Goal: Task Accomplishment & Management: Complete application form

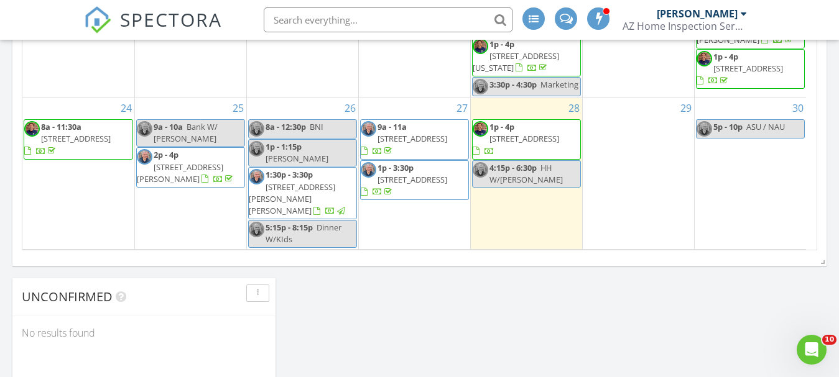
scroll to position [938, 0]
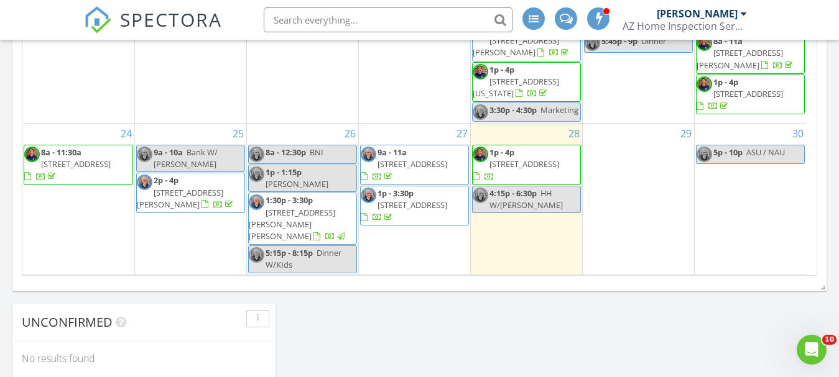
click at [415, 200] on span "14815 E Bobcat Plaza, Fountain Hills 85268" at bounding box center [412, 205] width 70 height 11
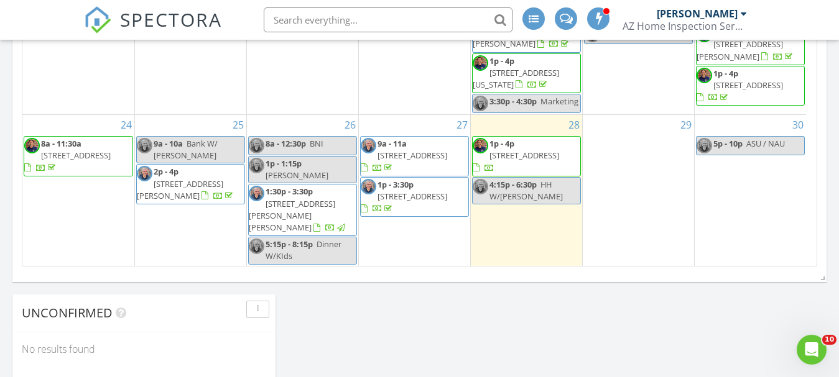
scroll to position [99, 0]
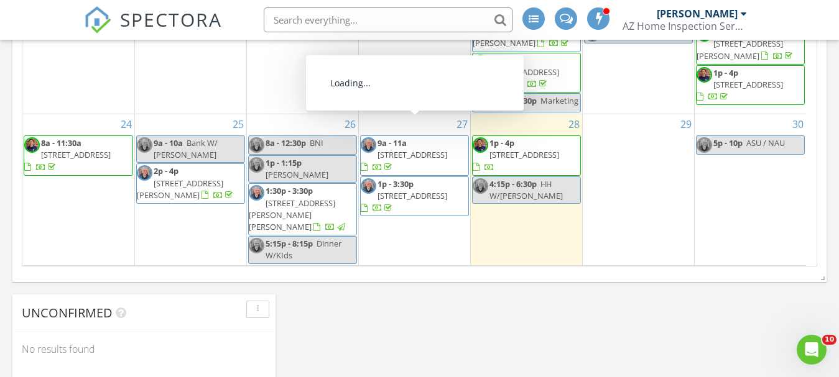
click at [410, 149] on span "9343 S Mineros Dr., Apache Junction 85120" at bounding box center [412, 154] width 70 height 11
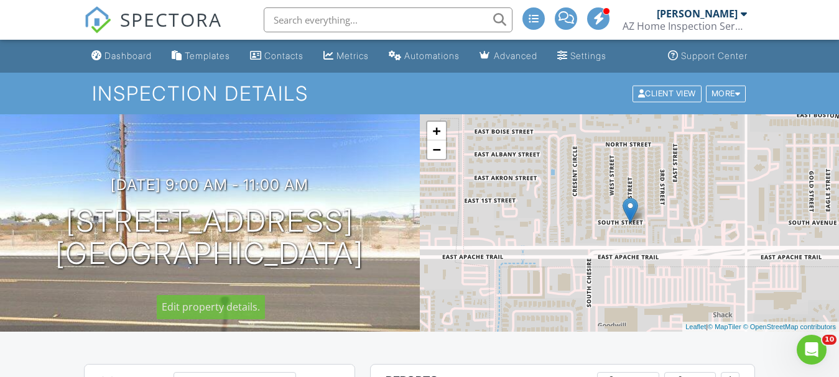
drag, startPoint x: 57, startPoint y: 217, endPoint x: 276, endPoint y: 376, distance: 271.1
click at [58, 217] on h1 "9343 S Mineros Dr. Apache Junction, AZ 85120" at bounding box center [209, 238] width 308 height 66
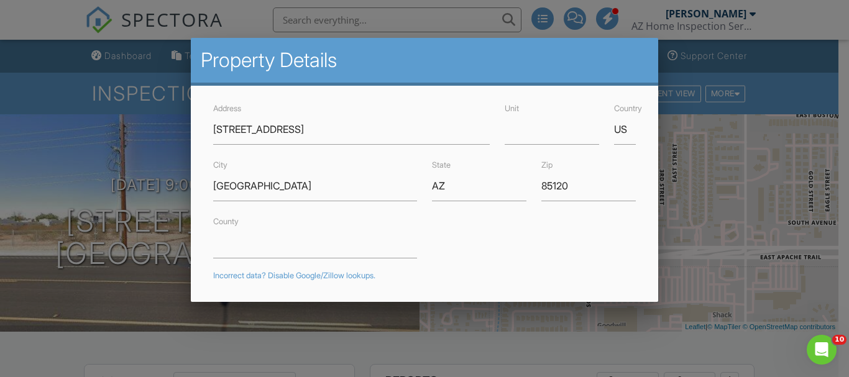
click at [787, 49] on div at bounding box center [424, 174] width 849 height 472
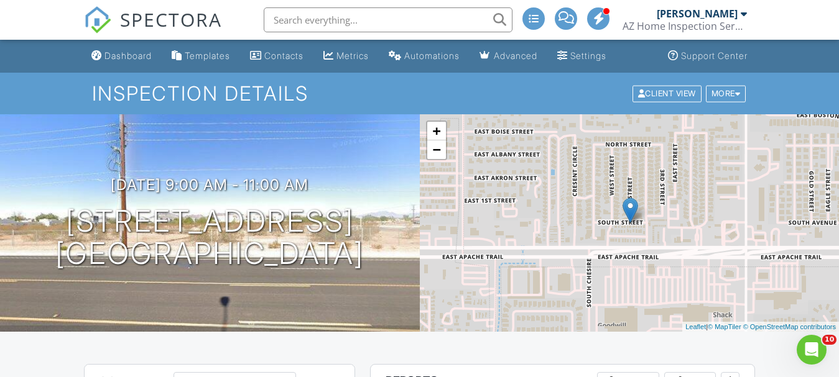
click at [787, 50] on ul "Dashboard Templates Contacts Metrics Automations Advanced Settings Support Cent…" at bounding box center [419, 56] width 839 height 33
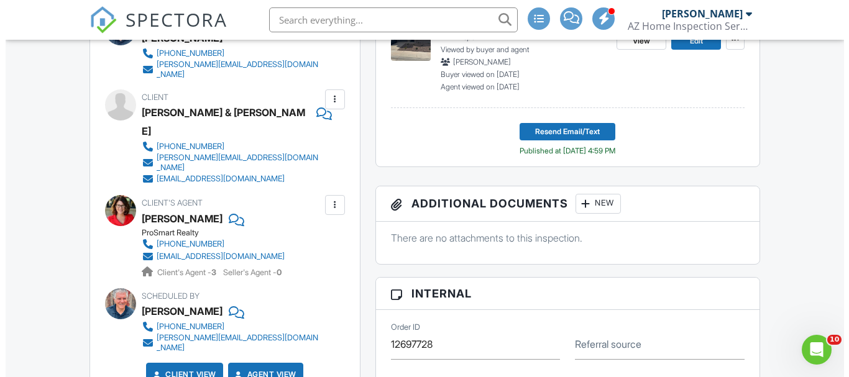
scroll to position [435, 0]
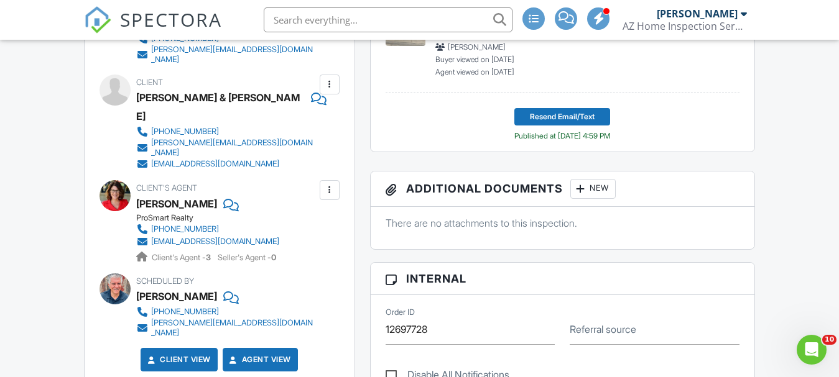
click at [606, 188] on div "New" at bounding box center [592, 189] width 45 height 20
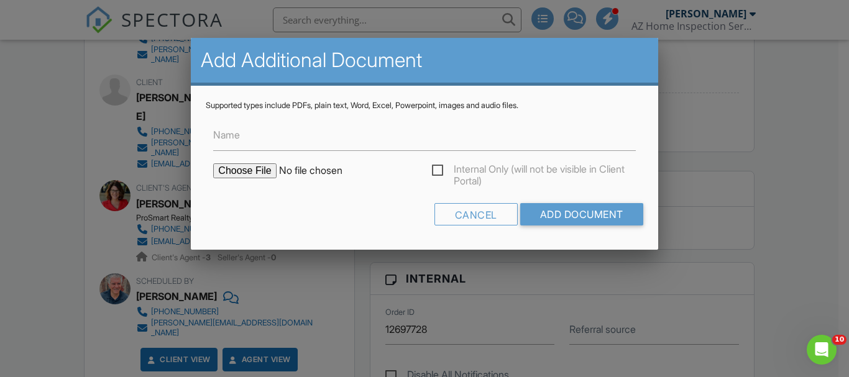
click at [242, 171] on input "file" at bounding box center [318, 171] width 211 height 15
type input "C:\fakepath\9343-S-MINEROS-DR-APACHE-JUNCTION-WIR.pdf"
click at [298, 123] on input "Name" at bounding box center [424, 136] width 422 height 30
type input "Termite Report - WDIR"
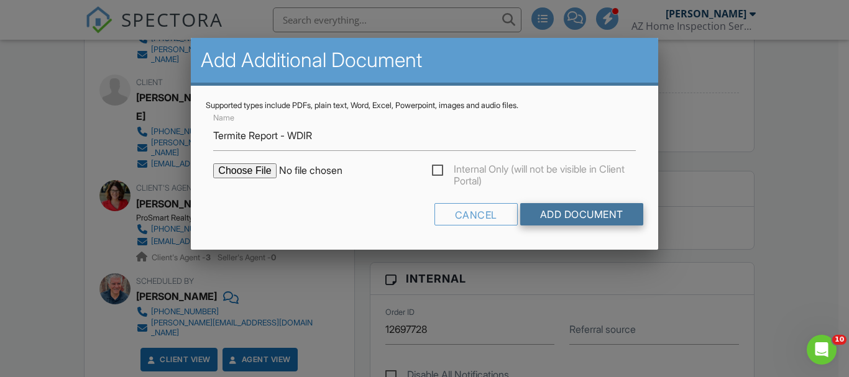
click at [598, 210] on input "Add Document" at bounding box center [581, 214] width 123 height 22
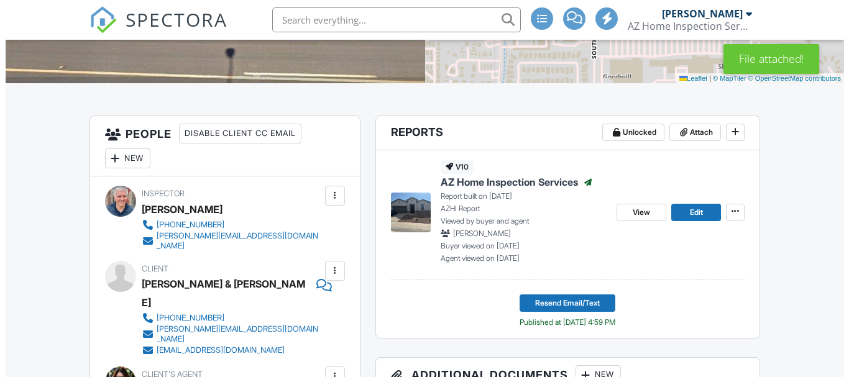
scroll to position [435, 0]
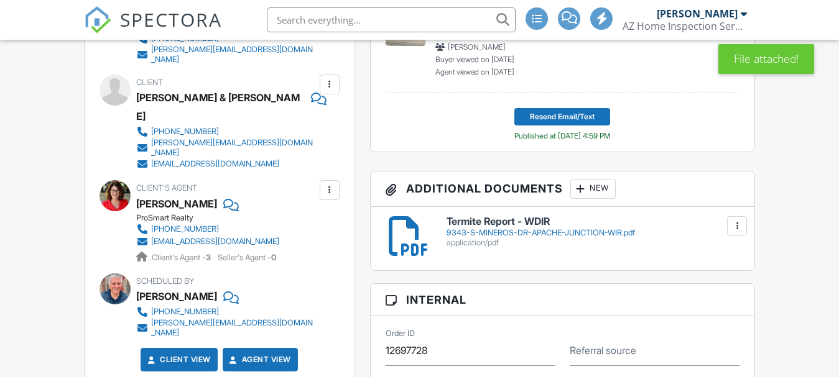
click at [590, 189] on div "New" at bounding box center [592, 189] width 45 height 20
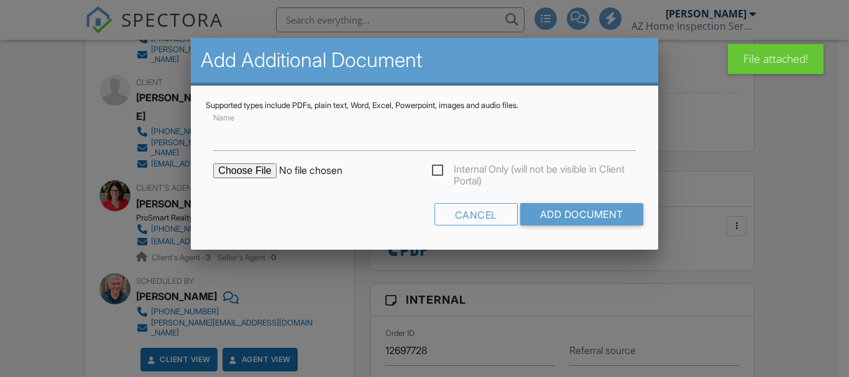
click at [242, 171] on input "file" at bounding box center [318, 171] width 211 height 15
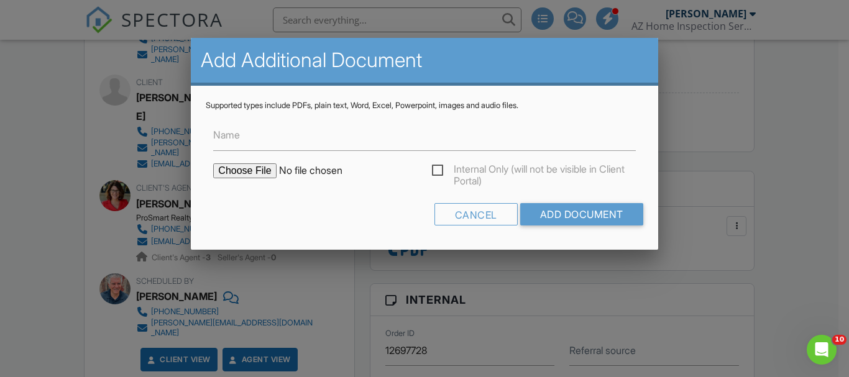
type input "C:\fakepath\90 Day Warranty Pg (1).png"
click at [300, 136] on input "Name" at bounding box center [424, 136] width 422 height 30
type input "Recall & 90 Day Warranty"
drag, startPoint x: 553, startPoint y: 212, endPoint x: 571, endPoint y: 212, distance: 18.0
click at [553, 212] on input "Add Document" at bounding box center [581, 214] width 123 height 22
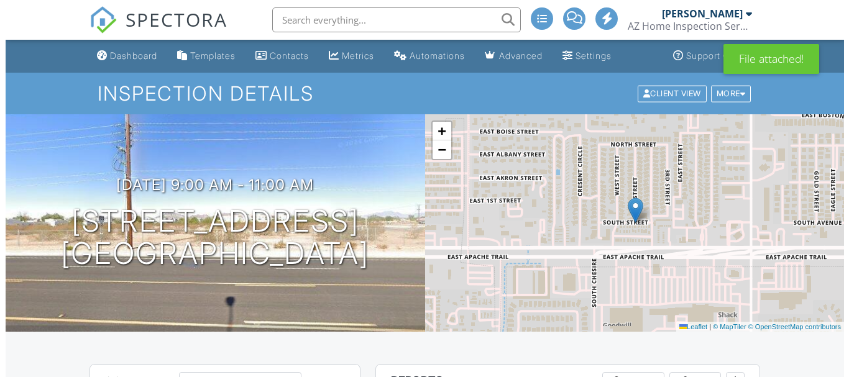
scroll to position [249, 0]
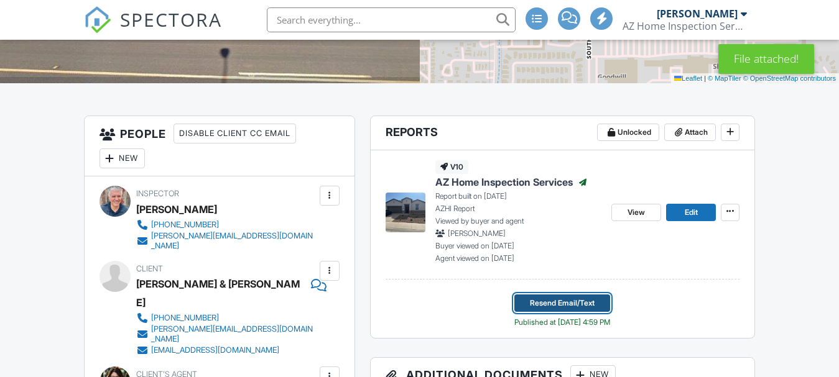
click at [560, 303] on span "Resend Email/Text" at bounding box center [562, 303] width 65 height 12
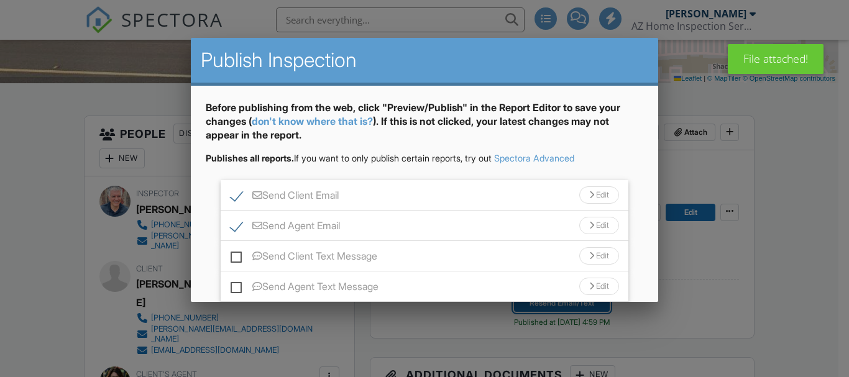
scroll to position [90, 0]
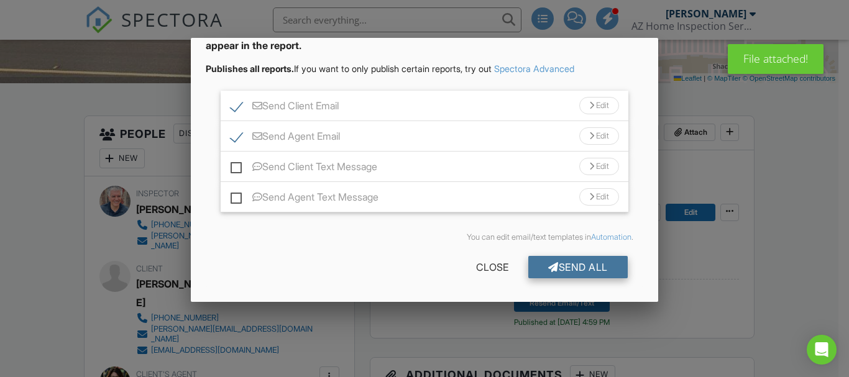
click at [578, 263] on div "Send All" at bounding box center [578, 267] width 99 height 22
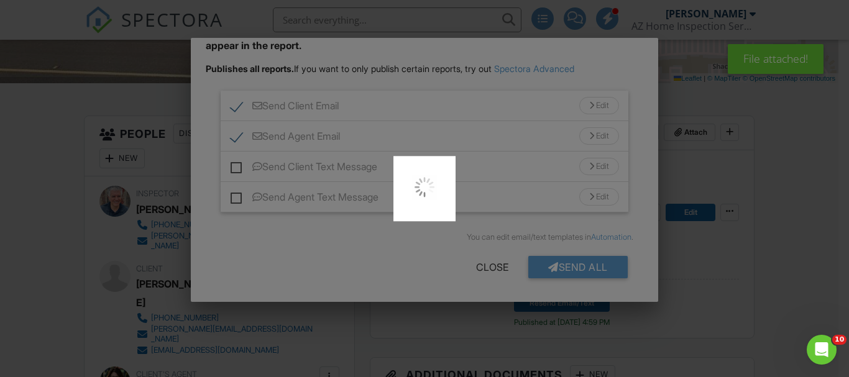
scroll to position [0, 0]
click at [803, 160] on div at bounding box center [424, 188] width 849 height 377
click at [479, 267] on div at bounding box center [424, 188] width 849 height 377
click at [447, 319] on div at bounding box center [424, 188] width 849 height 377
drag, startPoint x: 654, startPoint y: 196, endPoint x: 658, endPoint y: 175, distance: 21.6
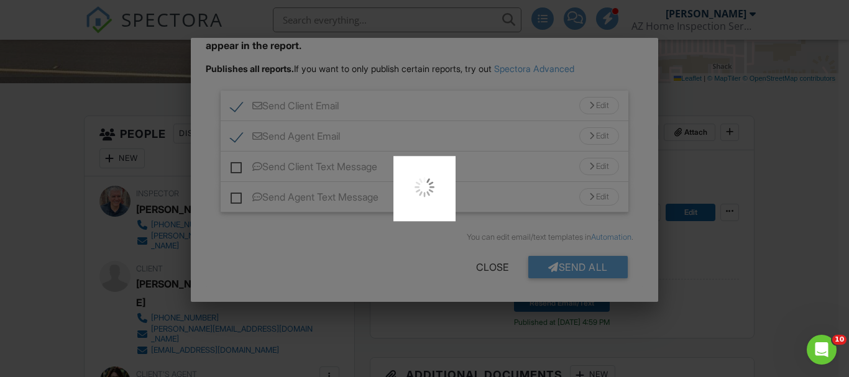
click at [658, 175] on div at bounding box center [424, 188] width 849 height 377
click at [757, 184] on div at bounding box center [424, 188] width 849 height 377
click at [758, 184] on div at bounding box center [424, 188] width 849 height 377
click at [624, 79] on div at bounding box center [424, 188] width 849 height 377
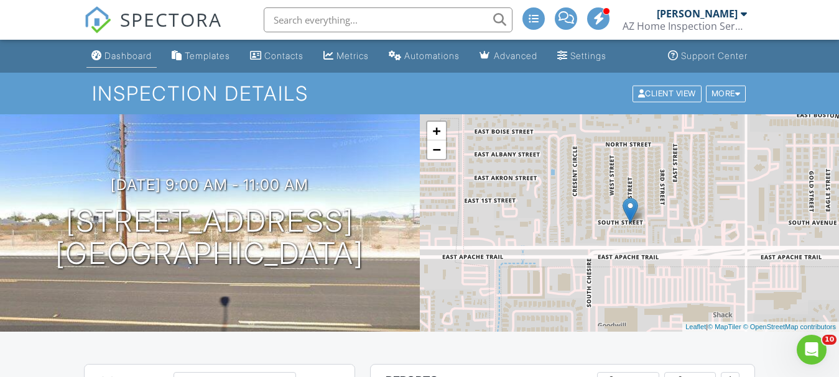
click at [113, 57] on div "Dashboard" at bounding box center [127, 55] width 47 height 11
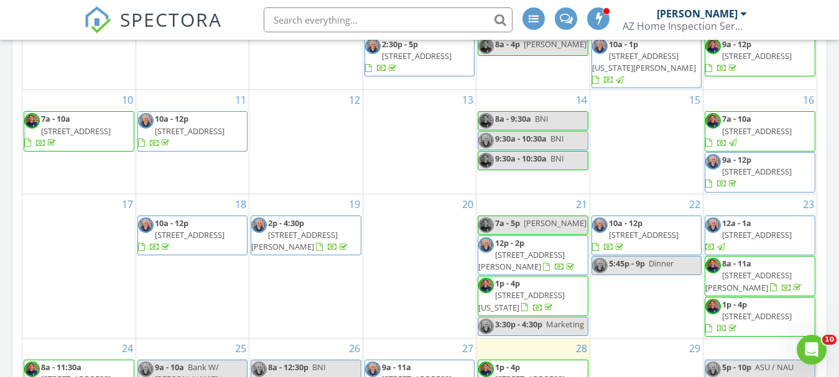
scroll to position [808, 0]
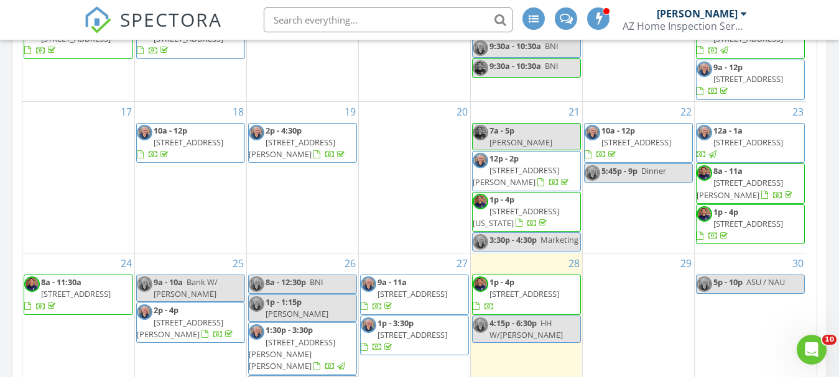
click at [417, 330] on span "[STREET_ADDRESS]" at bounding box center [412, 335] width 70 height 11
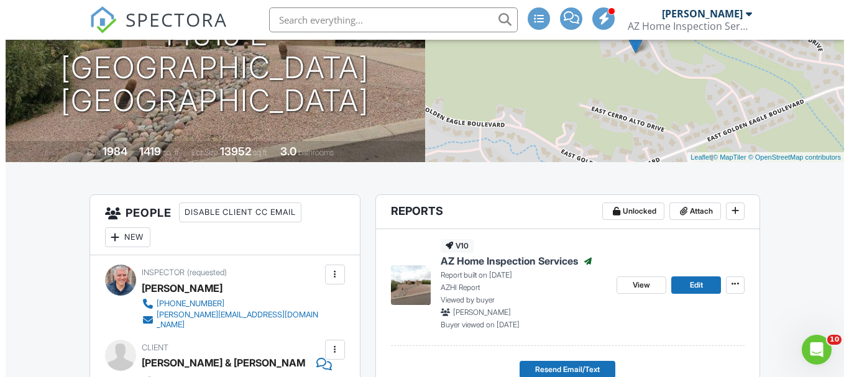
scroll to position [311, 0]
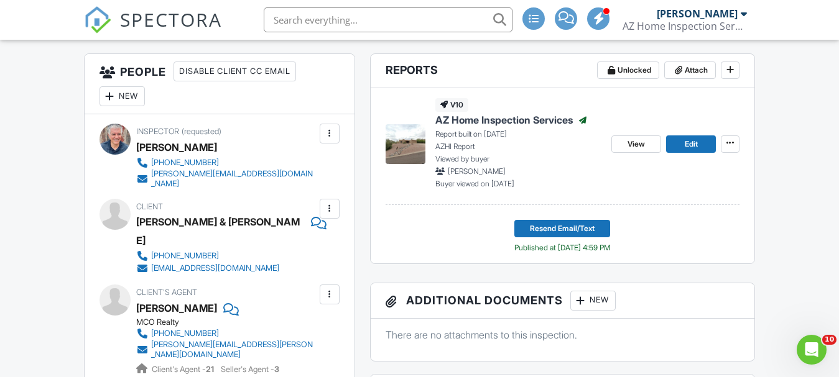
click at [601, 302] on div "New" at bounding box center [592, 301] width 45 height 20
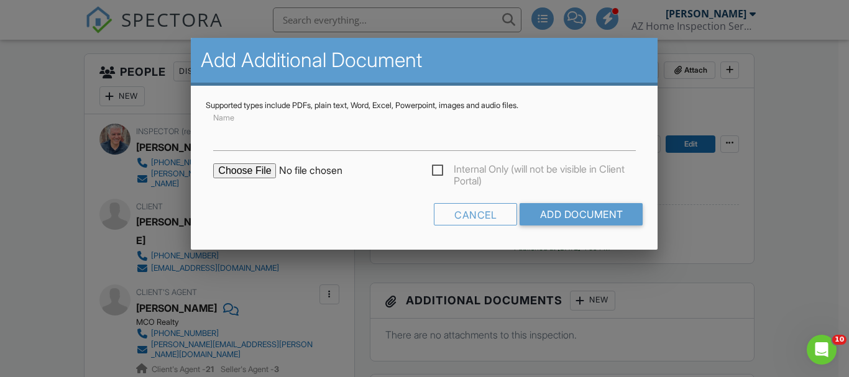
click at [259, 173] on input "file" at bounding box center [318, 171] width 211 height 15
type input "C:\fakepath\14815-E-BOBCAT-PLAZA-FOUNTAIN-HILLS-WIR.pdf"
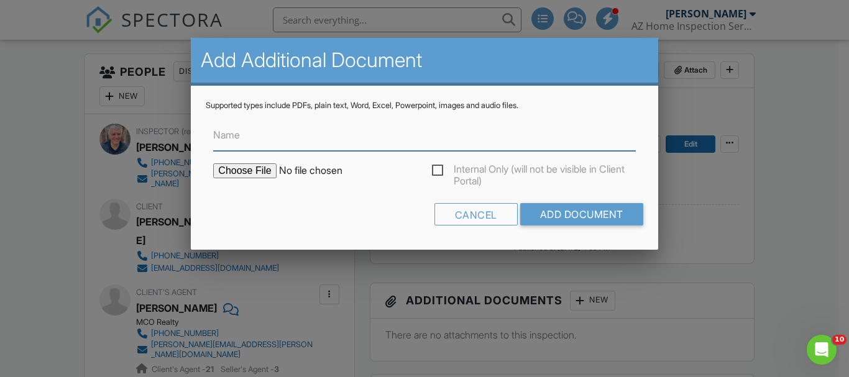
click at [264, 138] on input "Name" at bounding box center [424, 136] width 422 height 30
type input "Termite Report - WDIR"
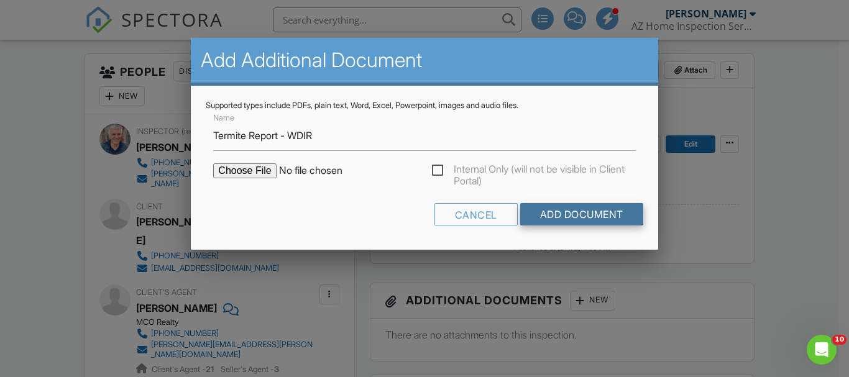
click at [585, 218] on input "Add Document" at bounding box center [581, 214] width 123 height 22
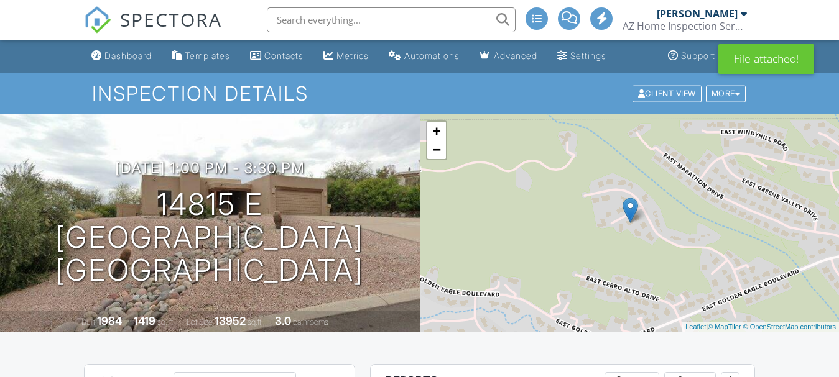
scroll to position [311, 0]
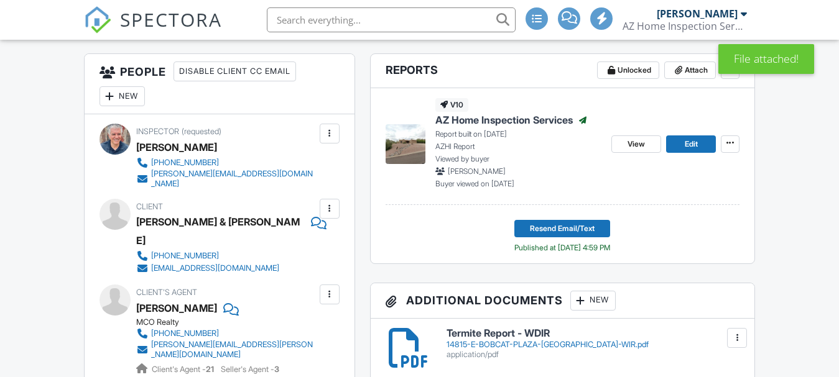
click at [594, 160] on p "Viewed by buyer" at bounding box center [518, 159] width 167 height 11
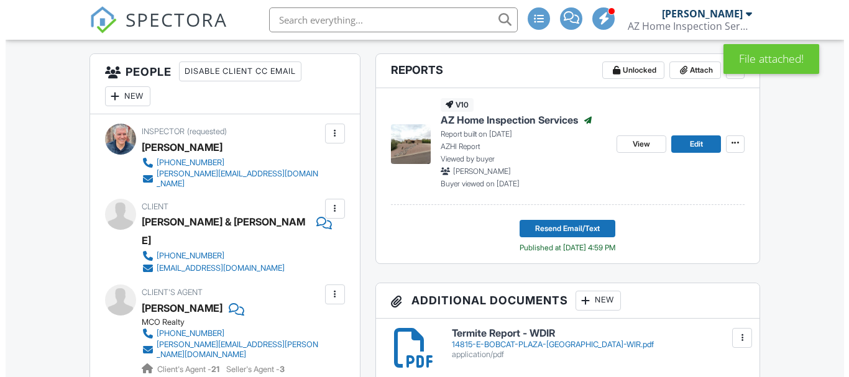
scroll to position [435, 0]
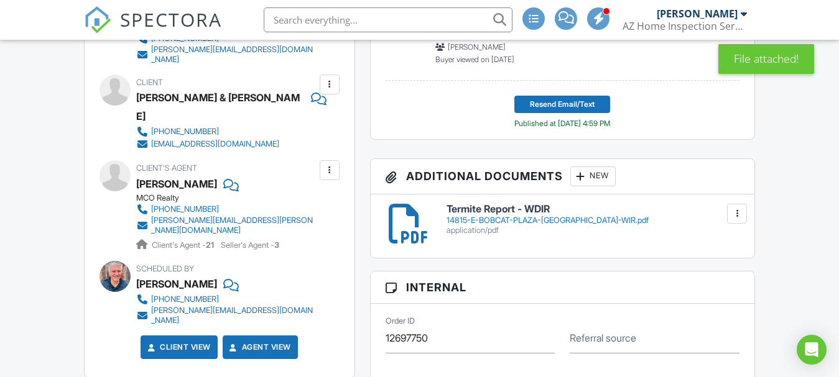
click at [598, 172] on div "New" at bounding box center [592, 177] width 45 height 20
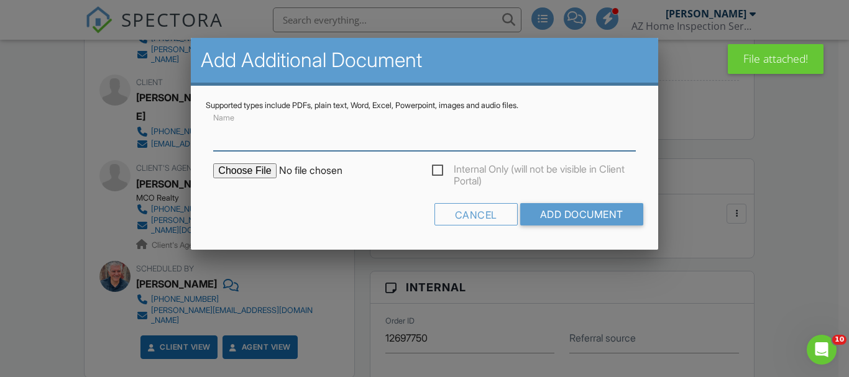
scroll to position [0, 0]
click at [231, 171] on input "file" at bounding box center [318, 171] width 211 height 15
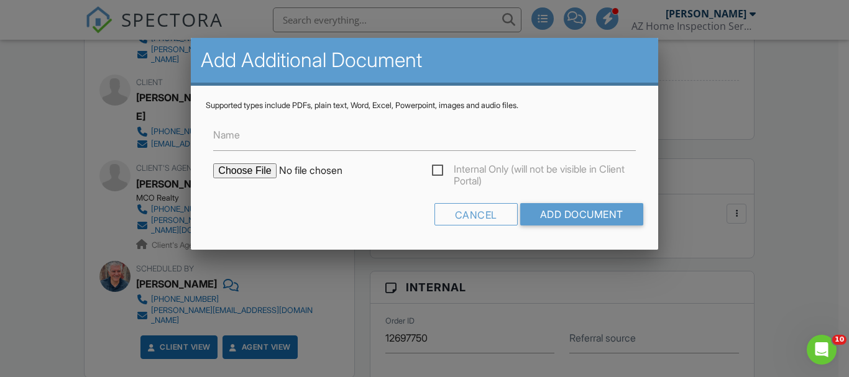
type input "C:\fakepath\90 Day Warranty Pg (1).png"
click at [371, 134] on input "Name" at bounding box center [424, 136] width 422 height 30
type input "Recall & 90 Day Warranty"
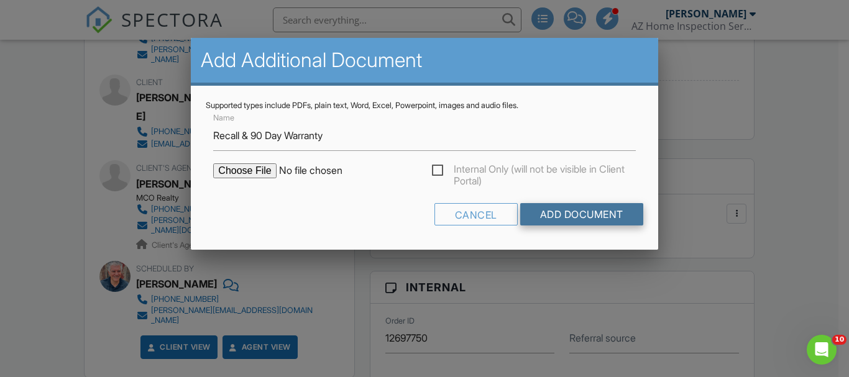
click at [556, 215] on input "Add Document" at bounding box center [581, 214] width 123 height 22
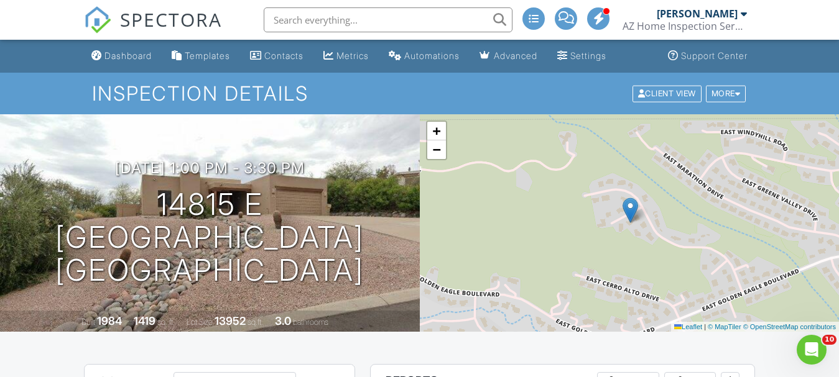
click at [115, 50] on div "Dashboard" at bounding box center [127, 55] width 47 height 11
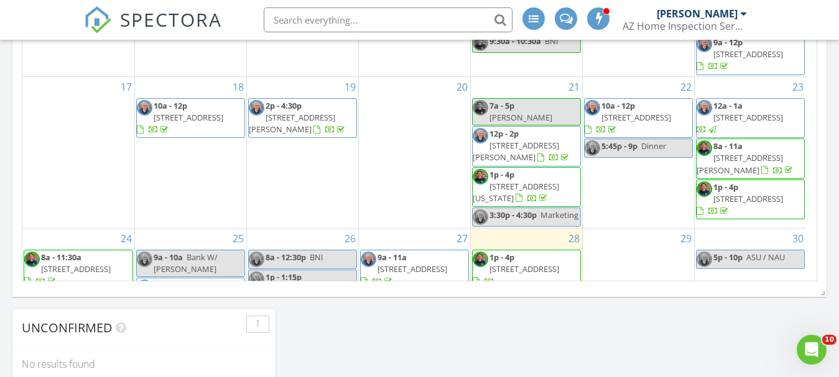
scroll to position [99, 0]
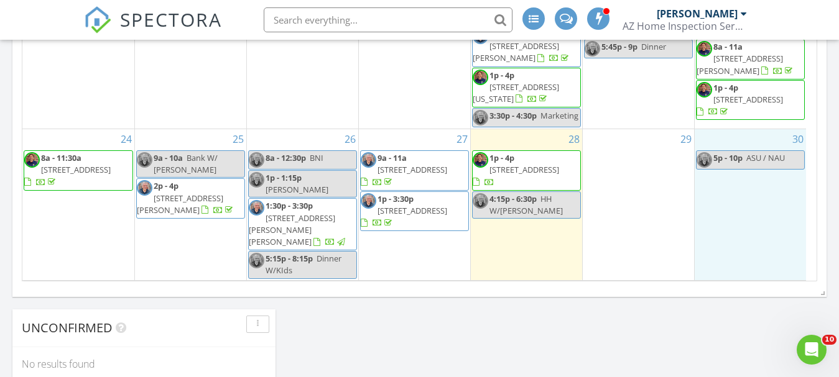
click at [728, 170] on div "30 5p - 10p ASU / NAU" at bounding box center [751, 204] width 112 height 150
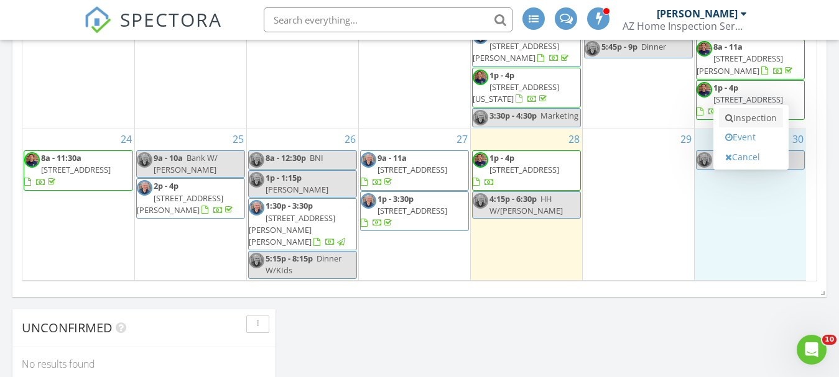
click at [746, 123] on link "Inspection" at bounding box center [751, 118] width 64 height 20
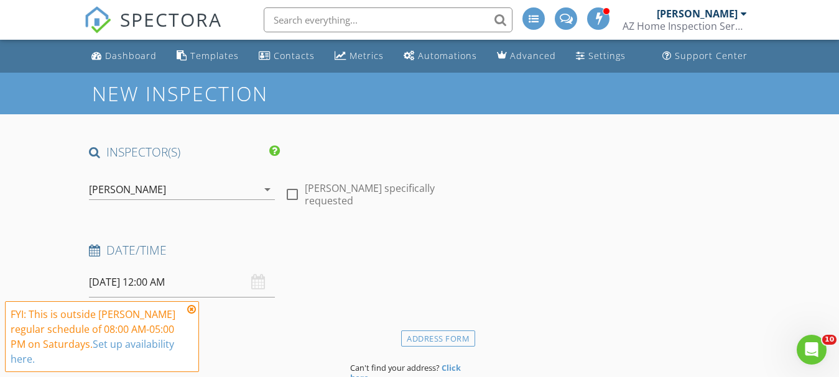
drag, startPoint x: 263, startPoint y: 192, endPoint x: 256, endPoint y: 193, distance: 7.0
click at [263, 193] on icon "arrow_drop_down" at bounding box center [267, 189] width 15 height 15
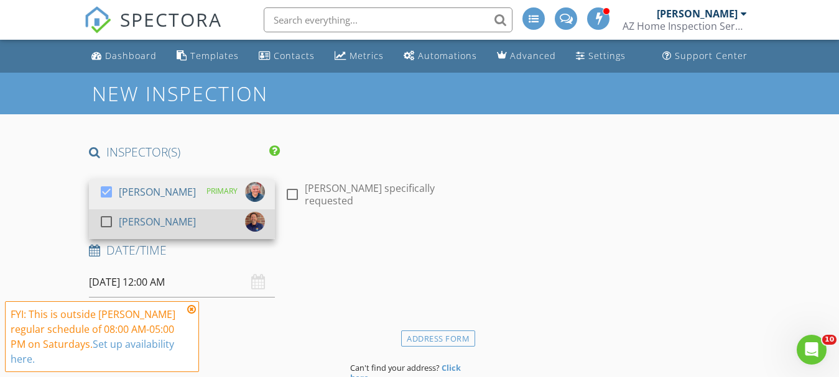
click at [111, 222] on div at bounding box center [106, 221] width 21 height 21
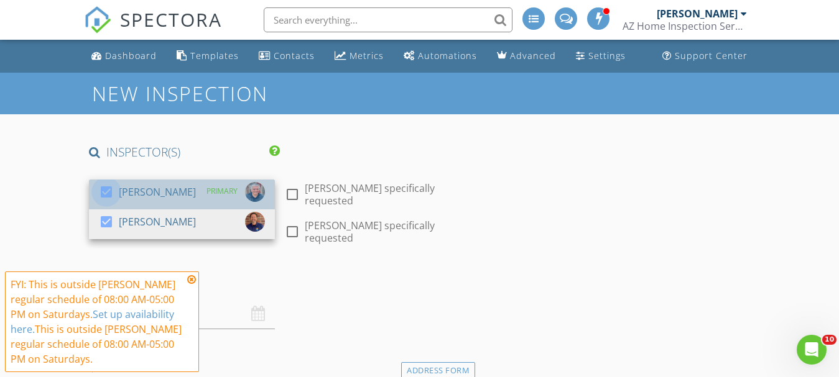
click at [109, 193] on div at bounding box center [106, 192] width 21 height 21
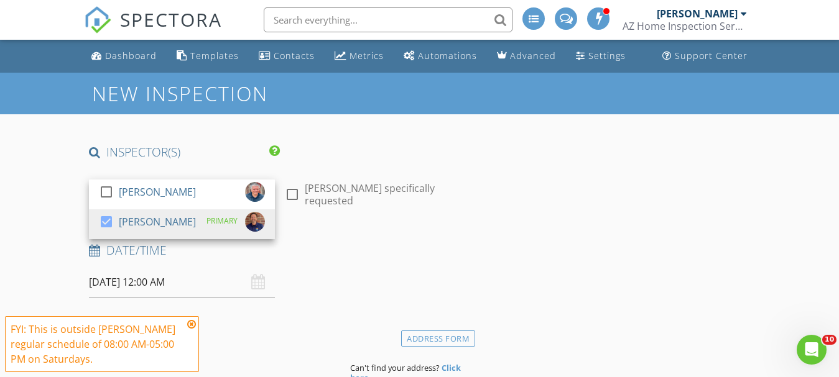
click at [290, 192] on div at bounding box center [292, 194] width 21 height 21
checkbox input "true"
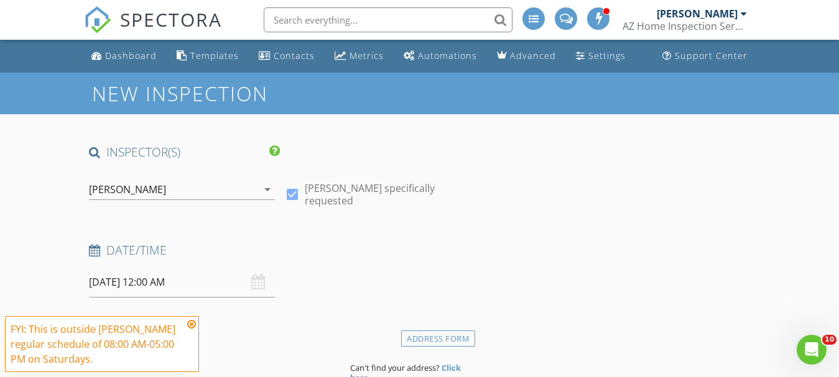
click at [106, 282] on input "08/30/2025 12:00 AM" at bounding box center [182, 282] width 186 height 30
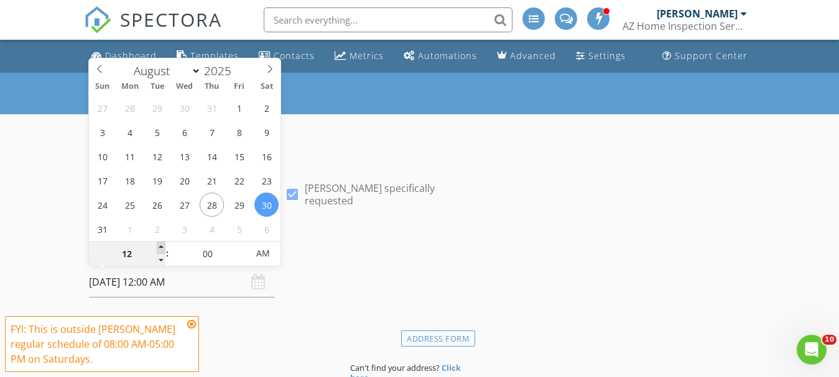
type input "01"
type input "08/30/2025 1:00 AM"
click at [162, 246] on span at bounding box center [161, 248] width 9 height 12
type input "02"
type input "08/30/2025 2:00 AM"
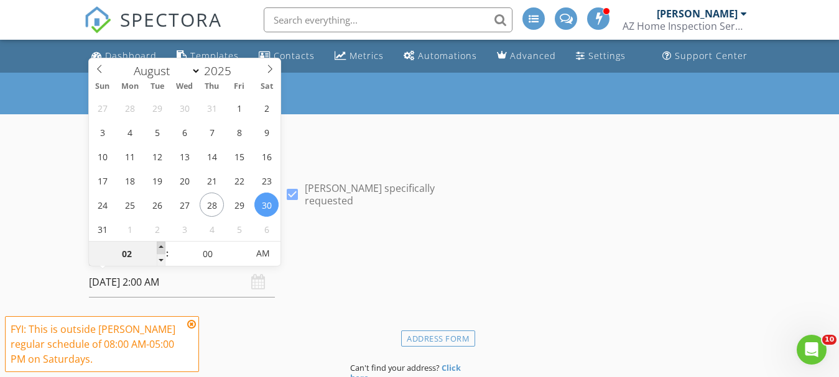
click at [162, 246] on span at bounding box center [161, 248] width 9 height 12
type input "03"
type input "08/30/2025 3:00 AM"
click at [162, 246] on span at bounding box center [161, 248] width 9 height 12
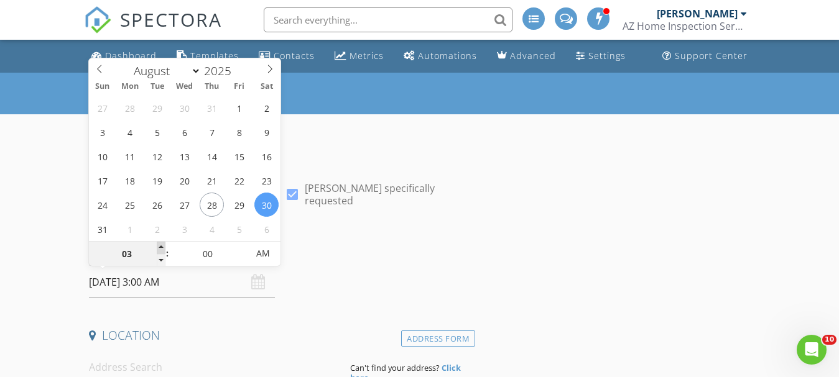
type input "04"
type input "08/30/2025 4:00 AM"
click at [162, 246] on span at bounding box center [161, 248] width 9 height 12
type input "05"
type input "08/30/2025 5:00 AM"
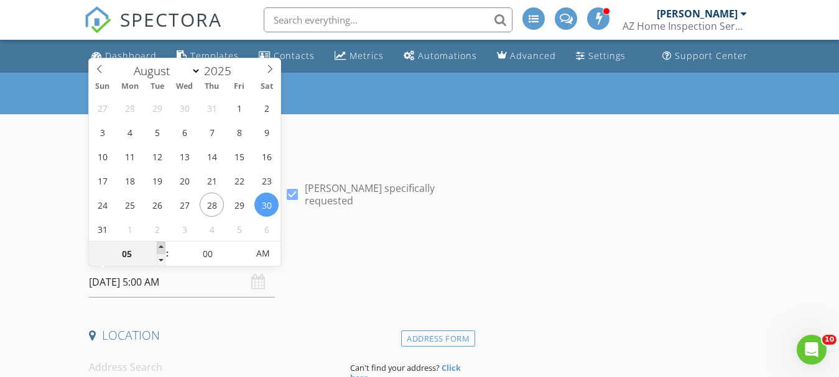
click at [162, 246] on span at bounding box center [161, 248] width 9 height 12
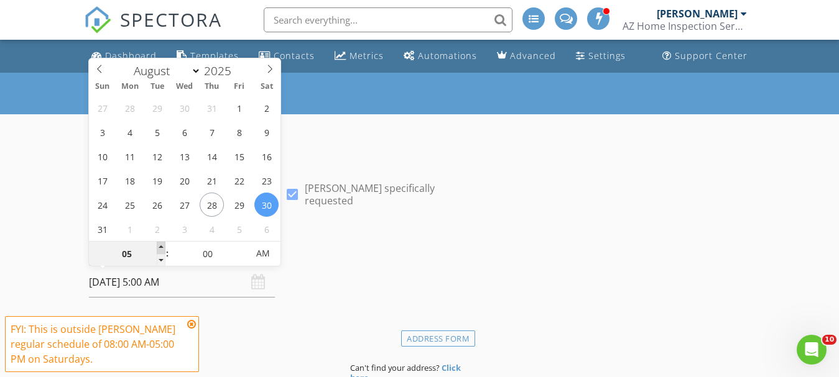
type input "06"
type input "08/30/2025 6:00 AM"
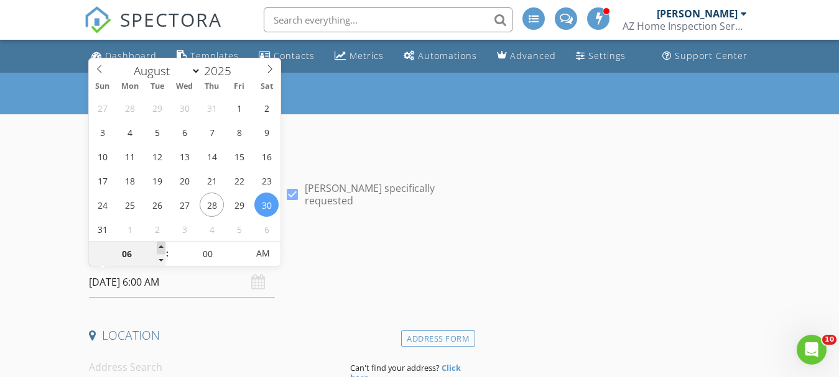
click at [162, 246] on span at bounding box center [161, 248] width 9 height 12
type input "07"
type input "08/30/2025 7:00 AM"
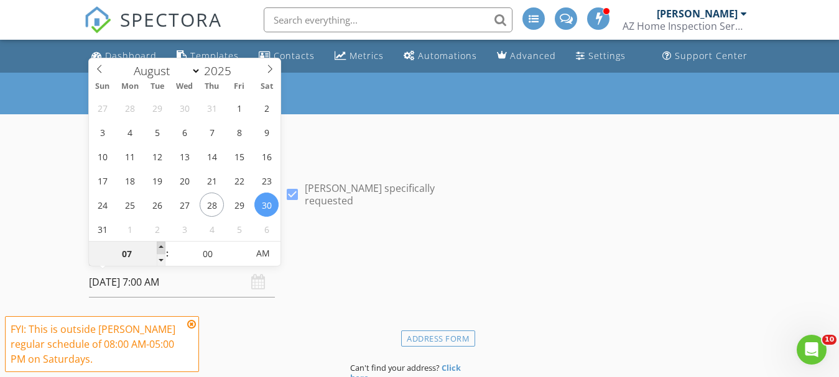
click at [162, 246] on span at bounding box center [161, 248] width 9 height 12
type input "08"
type input "[DATE] 8:00 AM"
click at [162, 246] on span at bounding box center [161, 248] width 9 height 12
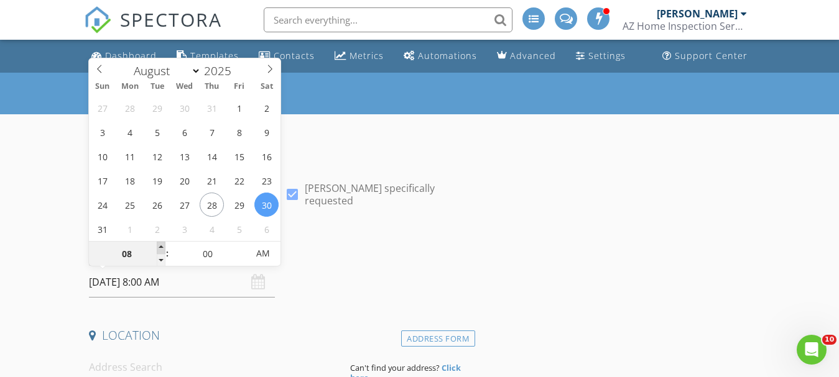
type input "09"
type input "[DATE] 9:00 AM"
click at [162, 246] on span at bounding box center [161, 248] width 9 height 12
type input "08"
type input "[DATE] 8:00 AM"
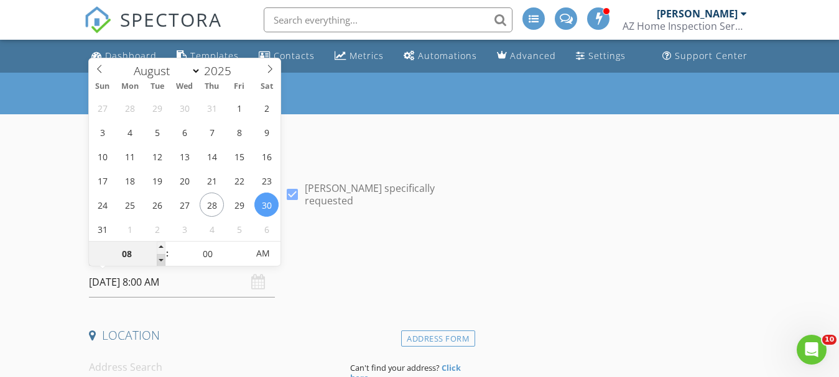
click at [162, 260] on span at bounding box center [161, 260] width 9 height 12
type input "07"
type input "08/30/2025 7:00 AM"
click at [162, 260] on span at bounding box center [161, 260] width 9 height 12
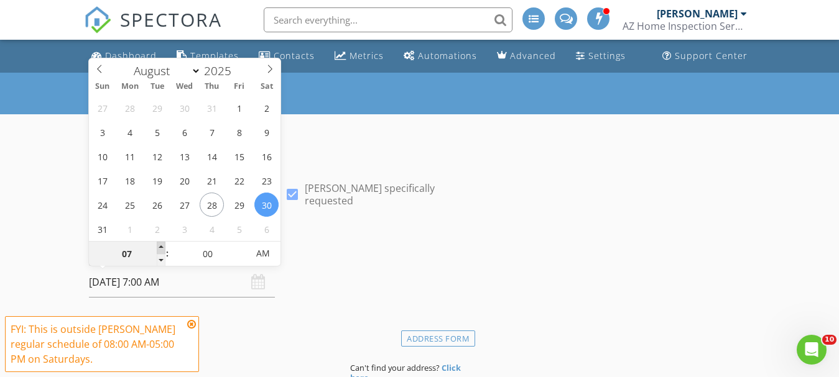
type input "08"
type input "08/30/2025 8:00 AM"
click at [161, 248] on span at bounding box center [161, 248] width 9 height 12
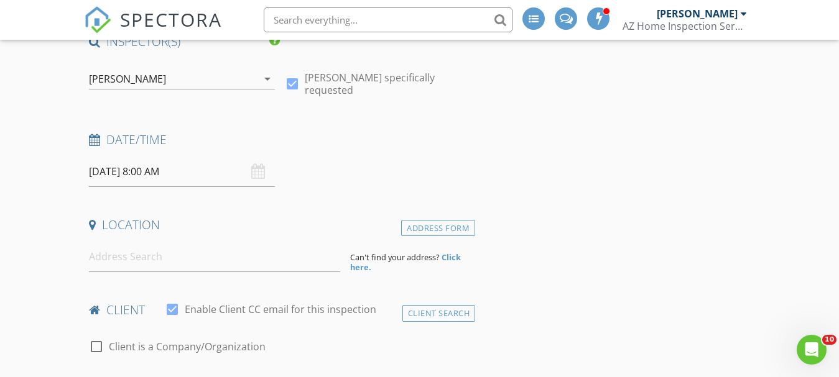
scroll to position [124, 0]
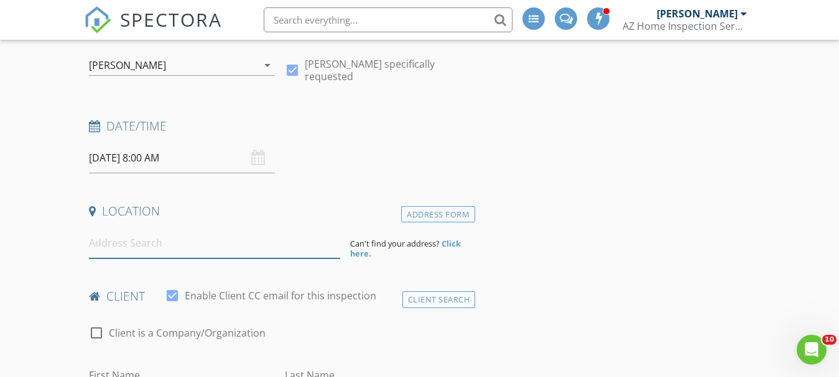
click at [170, 251] on input at bounding box center [214, 243] width 251 height 30
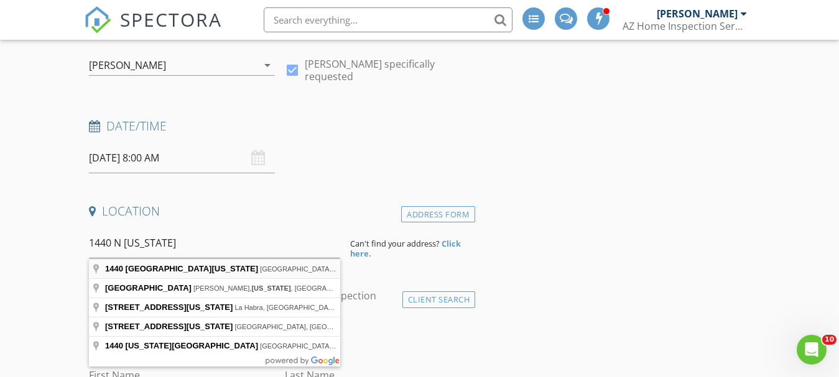
type input "1440 North Idaho Road, Apache Junction, AZ, USA"
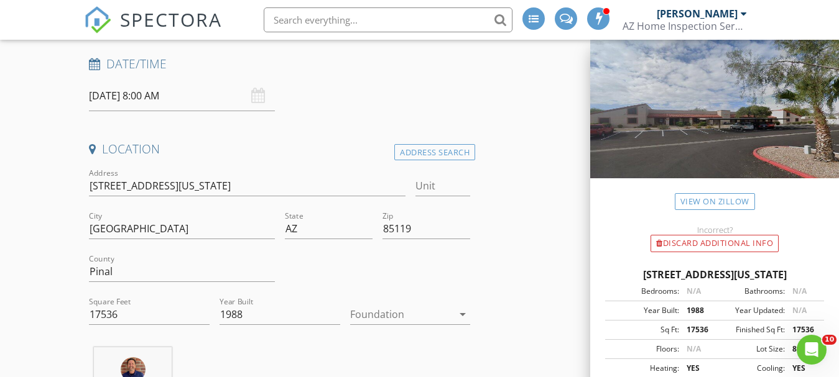
scroll to position [62, 0]
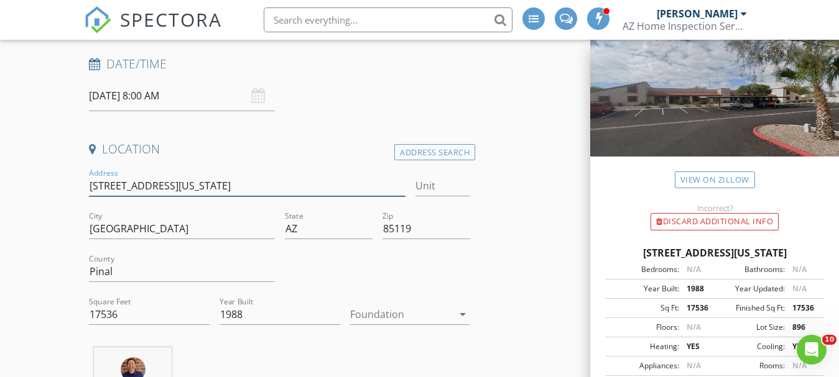
drag, startPoint x: 170, startPoint y: 184, endPoint x: 86, endPoint y: 183, distance: 83.3
click at [86, 183] on div "Address 1440 N Idaho Rd" at bounding box center [247, 187] width 326 height 43
click at [423, 188] on input "Unit" at bounding box center [442, 186] width 55 height 21
type input "1048"
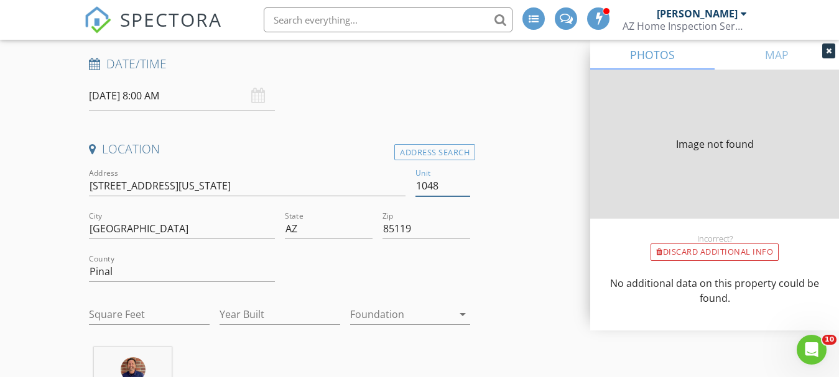
type input "17536"
type input "1989"
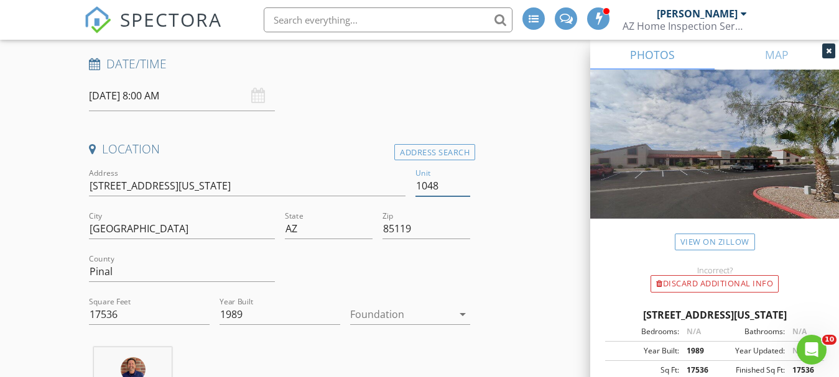
type input "1048"
drag, startPoint x: 167, startPoint y: 186, endPoint x: 121, endPoint y: 186, distance: 46.6
click at [99, 187] on input "1440 N Idaho Rd" at bounding box center [247, 186] width 316 height 21
drag, startPoint x: 122, startPoint y: 185, endPoint x: 239, endPoint y: 193, distance: 117.8
click at [239, 193] on input "1440 N Idaho Rd" at bounding box center [247, 186] width 316 height 21
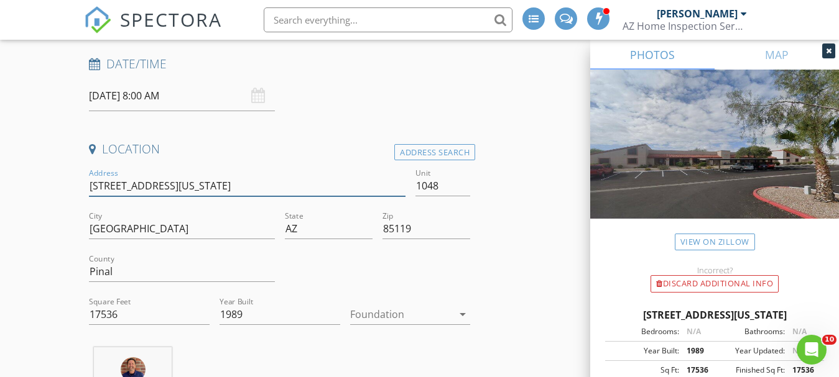
click at [189, 186] on input "1440 N Idaho Rd" at bounding box center [247, 186] width 316 height 21
click at [170, 205] on div at bounding box center [247, 204] width 316 height 7
drag, startPoint x: 168, startPoint y: 187, endPoint x: 127, endPoint y: 186, distance: 40.4
click at [89, 192] on input "1440 N Idaho Rd" at bounding box center [247, 186] width 316 height 21
drag, startPoint x: 122, startPoint y: 311, endPoint x: 66, endPoint y: 310, distance: 56.0
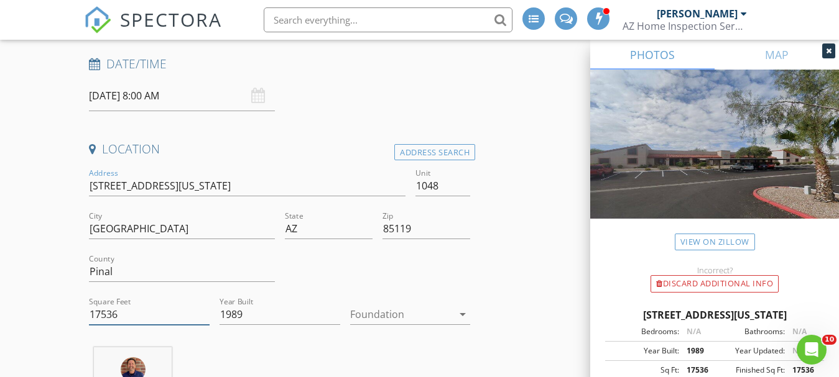
type input "630"
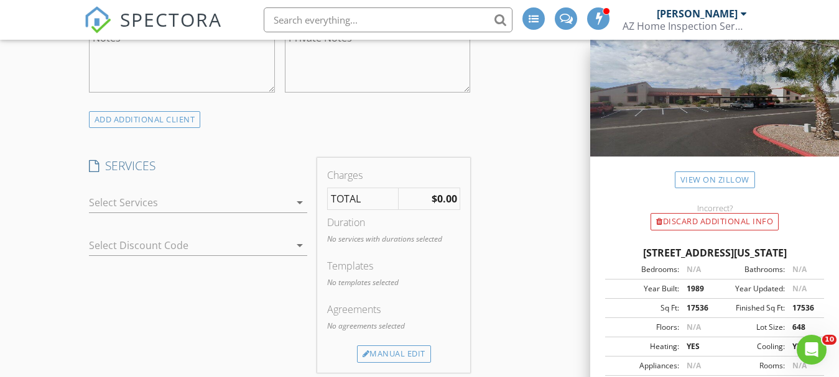
scroll to position [870, 0]
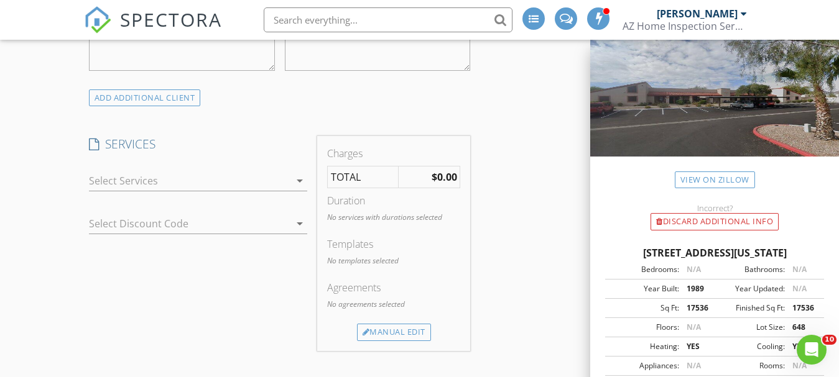
click at [125, 182] on div at bounding box center [189, 181] width 201 height 20
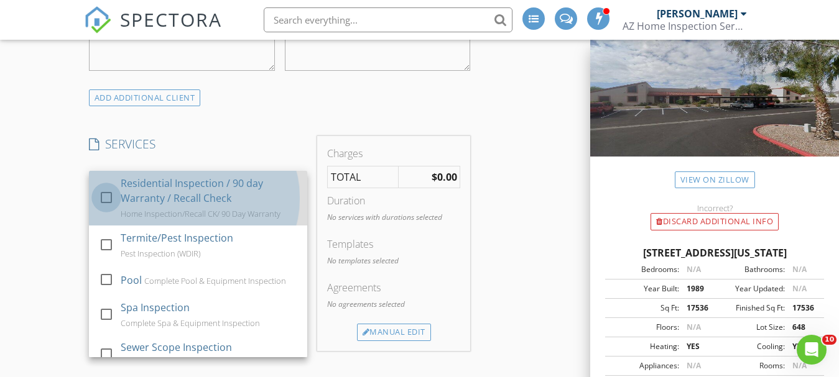
click at [109, 199] on div at bounding box center [106, 197] width 21 height 21
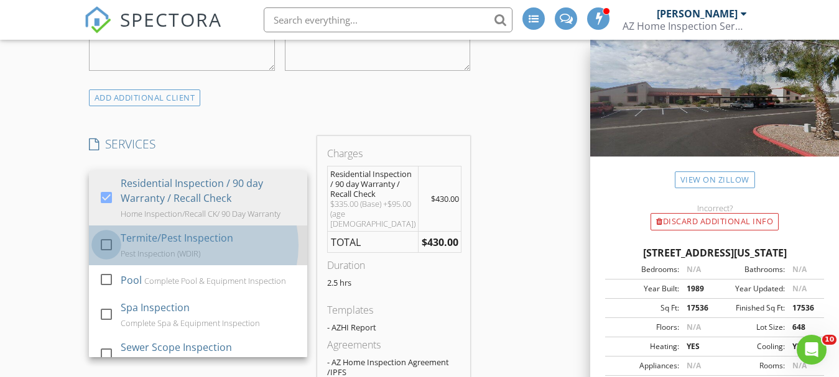
click at [109, 243] on div at bounding box center [106, 244] width 21 height 21
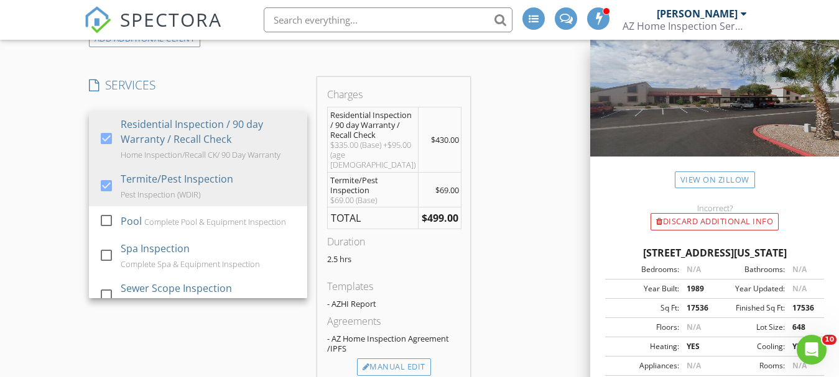
scroll to position [933, 0]
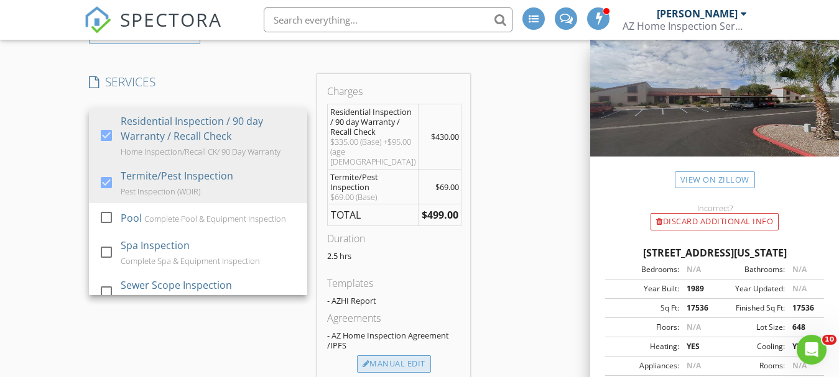
click at [413, 356] on div "Manual Edit" at bounding box center [394, 364] width 74 height 17
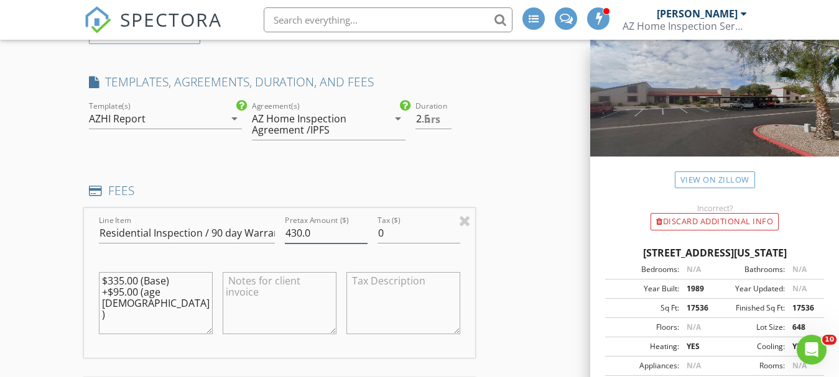
drag, startPoint x: 299, startPoint y: 231, endPoint x: 308, endPoint y: 229, distance: 9.1
click at [300, 231] on input "430.0" at bounding box center [326, 233] width 83 height 21
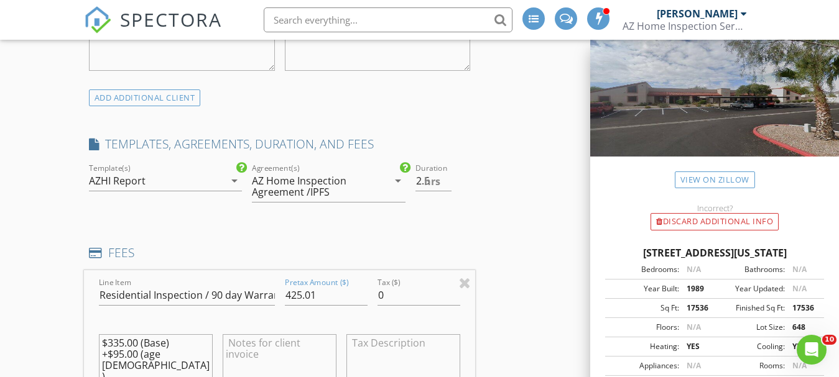
drag, startPoint x: 328, startPoint y: 282, endPoint x: 327, endPoint y: 290, distance: 8.2
click at [328, 286] on div "Pretax Amount ($) 425.01" at bounding box center [326, 298] width 83 height 40
type input "425.00"
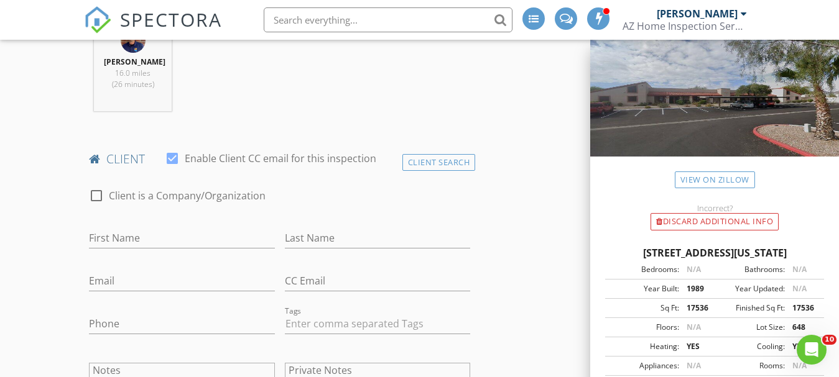
scroll to position [435, 0]
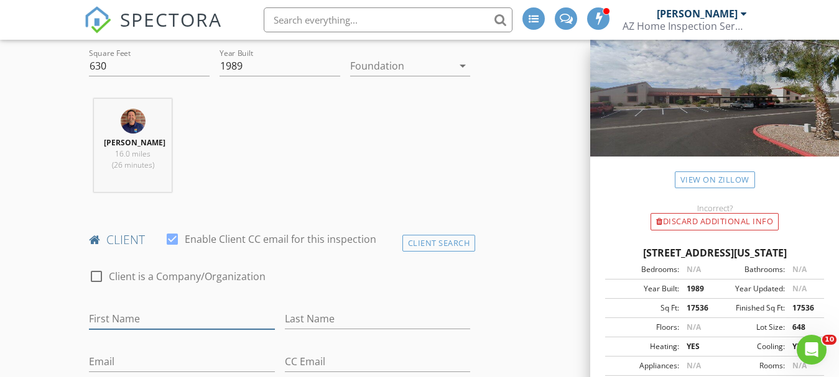
click at [185, 322] on input "First Name" at bounding box center [182, 319] width 186 height 21
type input "Candice"
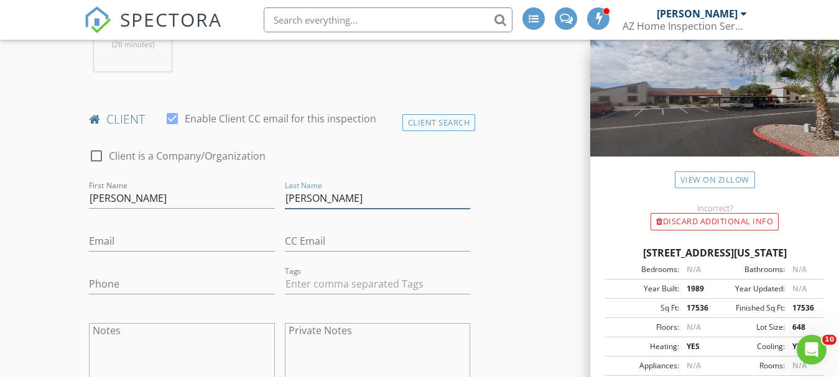
scroll to position [560, 0]
type input "Murray"
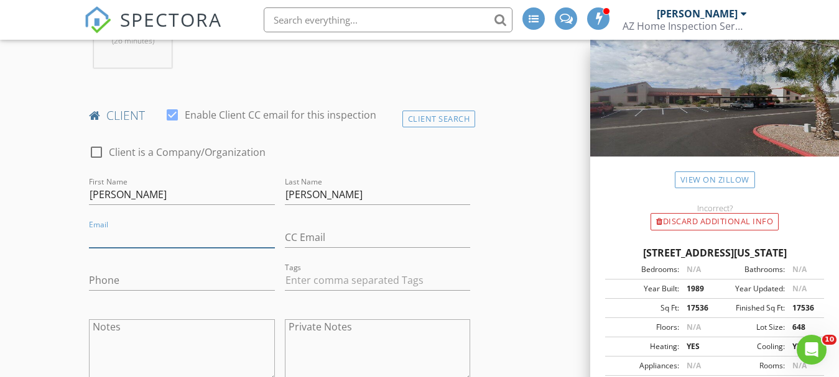
click at [144, 238] on input "Email" at bounding box center [182, 238] width 186 height 21
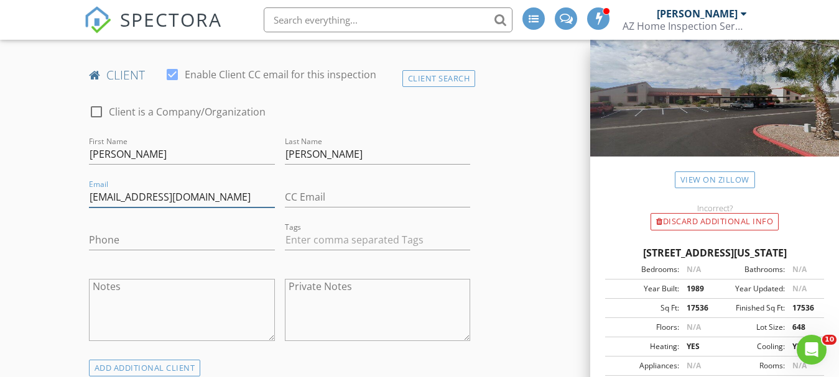
scroll to position [622, 0]
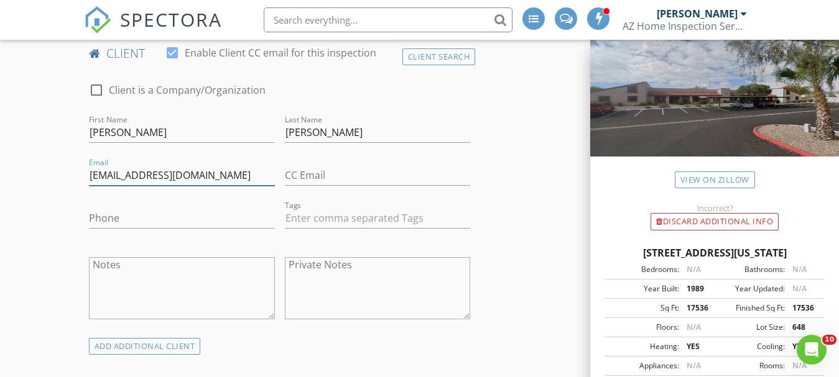
type input "candicemurray1@icloud.com"
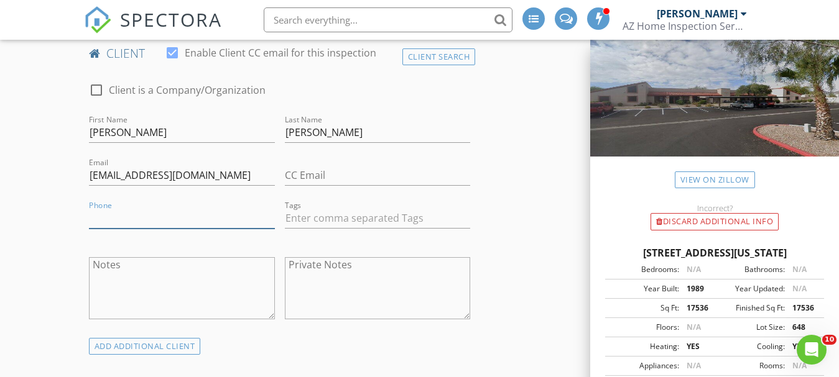
click at [159, 215] on input "Phone" at bounding box center [182, 218] width 186 height 21
click at [133, 219] on input "Phone" at bounding box center [182, 218] width 186 height 21
type input "602-708-2080"
click at [86, 218] on div "Phone 602-708-2080" at bounding box center [182, 219] width 196 height 43
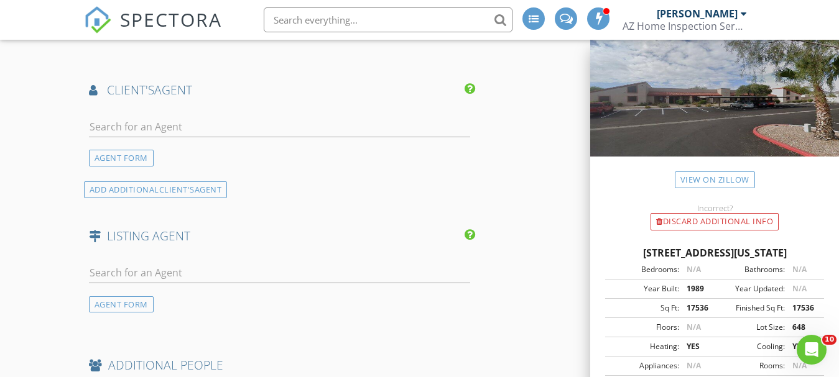
scroll to position [1741, 0]
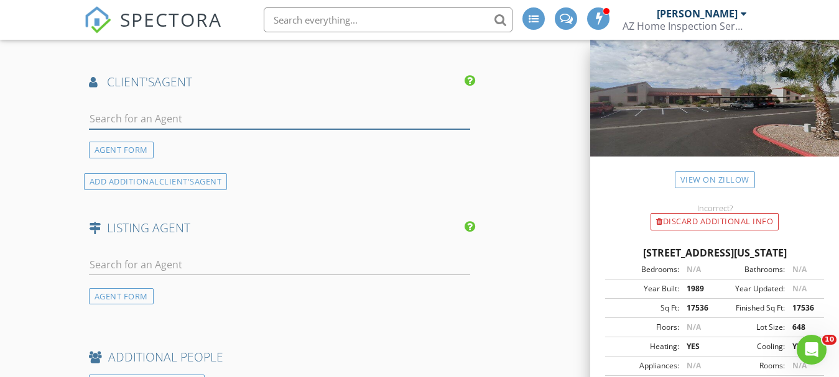
click at [165, 115] on input "text" at bounding box center [280, 119] width 382 height 21
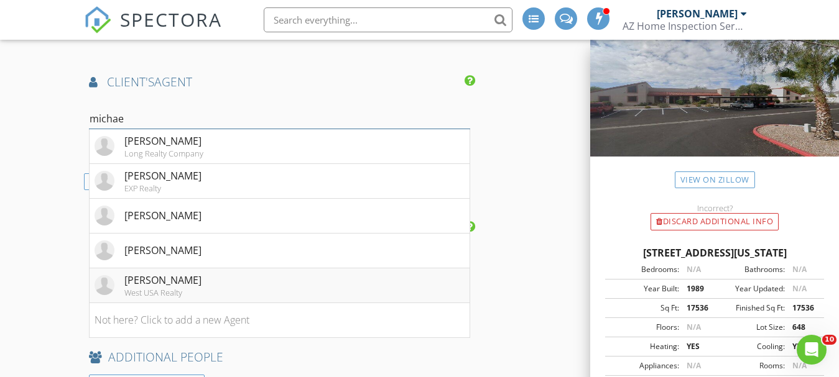
type input "michae"
click at [176, 290] on div "West USA Realty" at bounding box center [162, 293] width 77 height 10
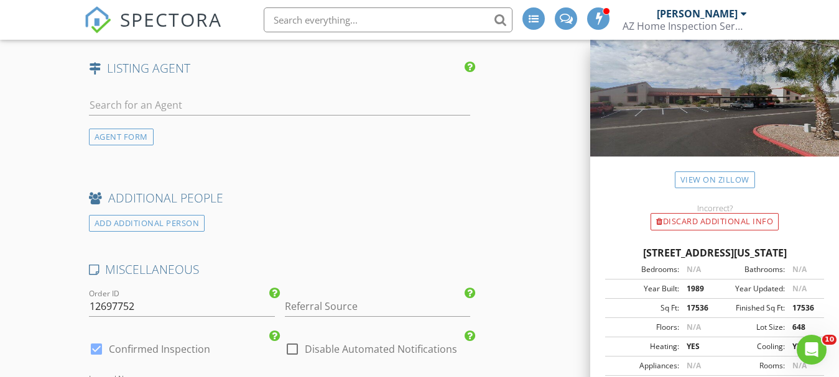
scroll to position [2238, 0]
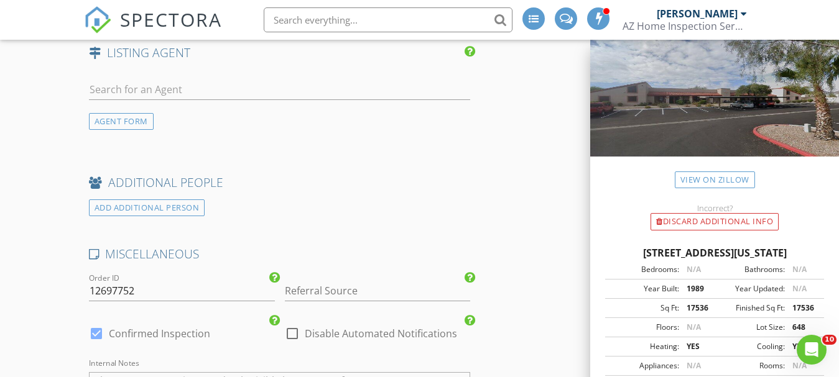
click at [96, 331] on div at bounding box center [96, 333] width 21 height 21
checkbox input "false"
checkbox input "true"
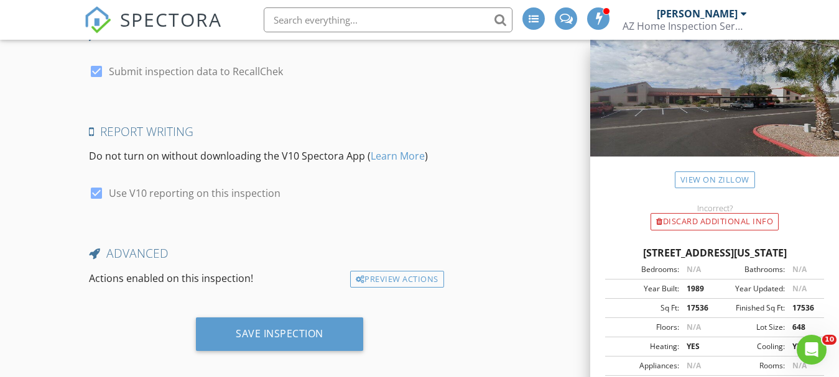
scroll to position [2708, 0]
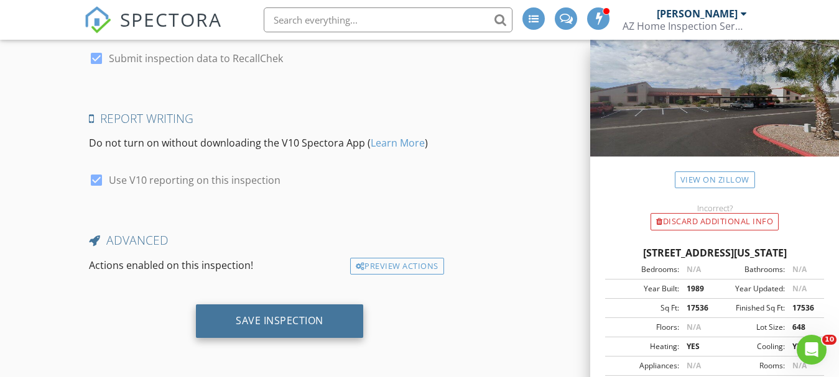
click at [293, 322] on div "Save Inspection" at bounding box center [280, 321] width 88 height 12
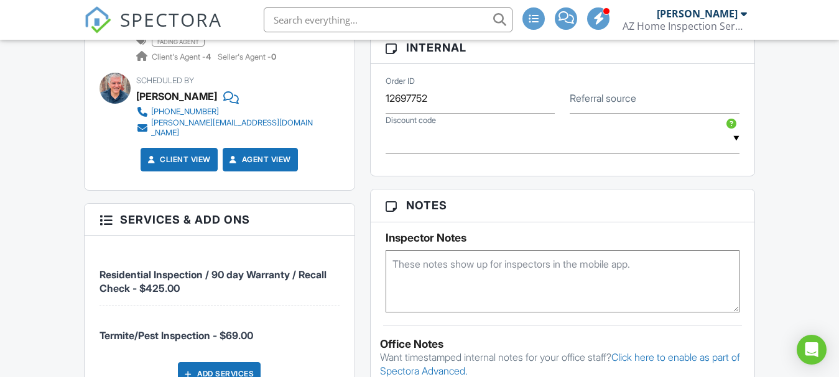
scroll to position [808, 0]
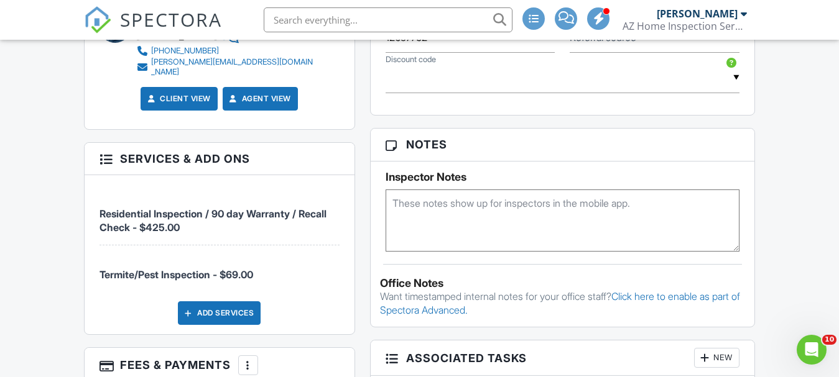
click at [458, 207] on textarea at bounding box center [563, 221] width 354 height 62
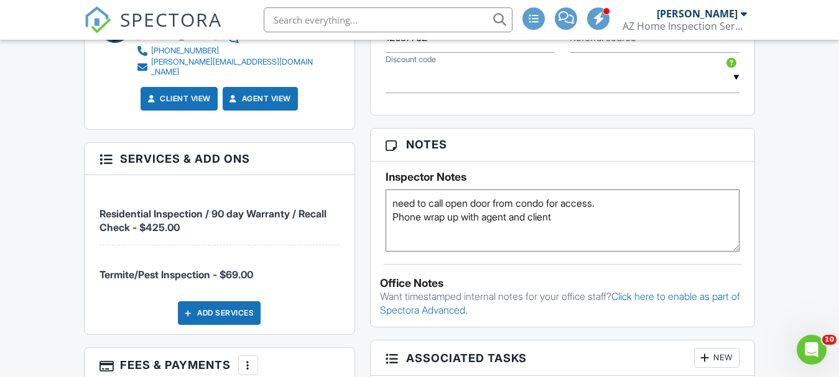
click at [396, 202] on textarea "need to call open door from condo for access. Phone wrap up with agent and clie…" at bounding box center [563, 221] width 354 height 62
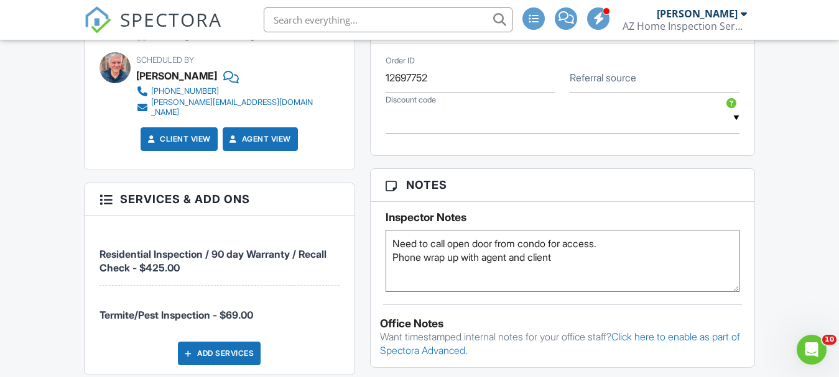
scroll to position [746, 0]
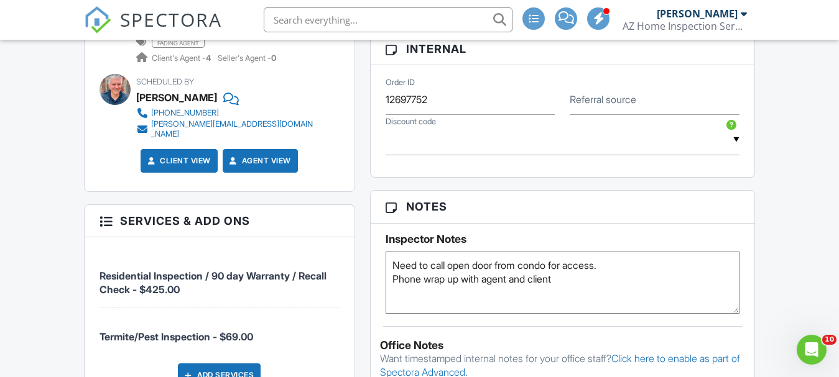
click at [390, 280] on textarea "Need to call open door from condo for access. Phone wrap up with agent and clie…" at bounding box center [563, 283] width 354 height 62
click at [602, 283] on textarea "Need to call open door from condo for access. Conf. Phone wrap up with agent an…" at bounding box center [563, 283] width 354 height 62
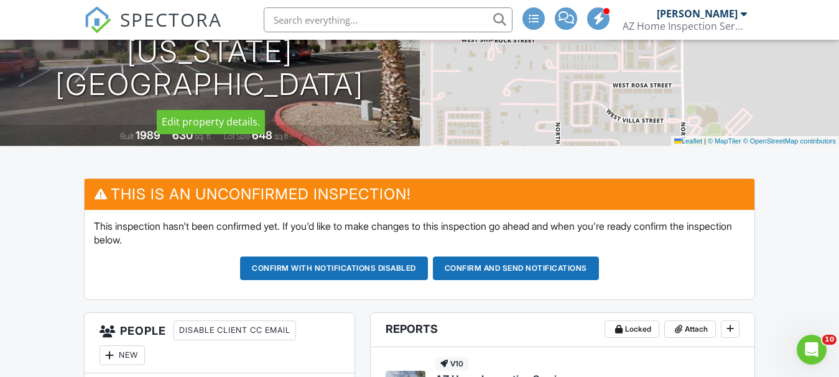
scroll to position [187, 0]
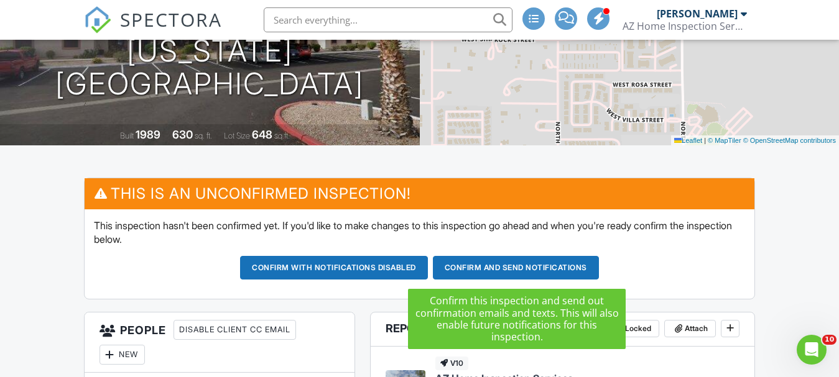
type textarea "Need to call open door from condo for access. Conf. Phone wrap up with agent an…"
click at [428, 265] on button "Confirm and send notifications" at bounding box center [334, 268] width 188 height 24
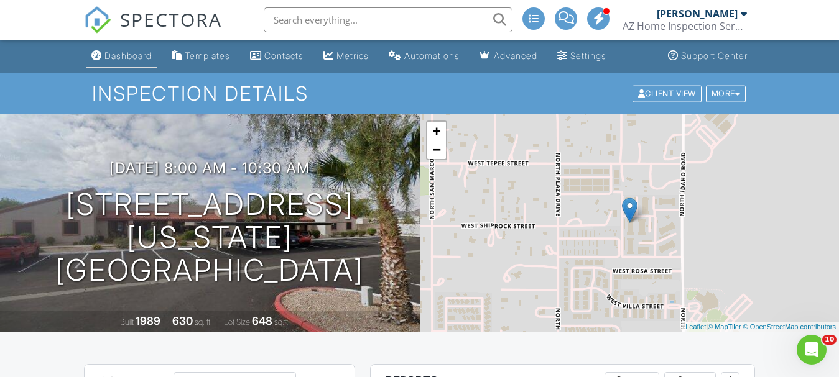
click at [129, 54] on div "Dashboard" at bounding box center [127, 55] width 47 height 11
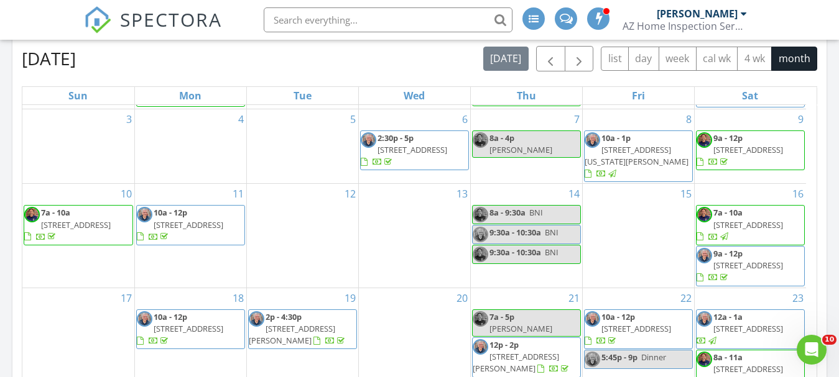
scroll to position [870, 0]
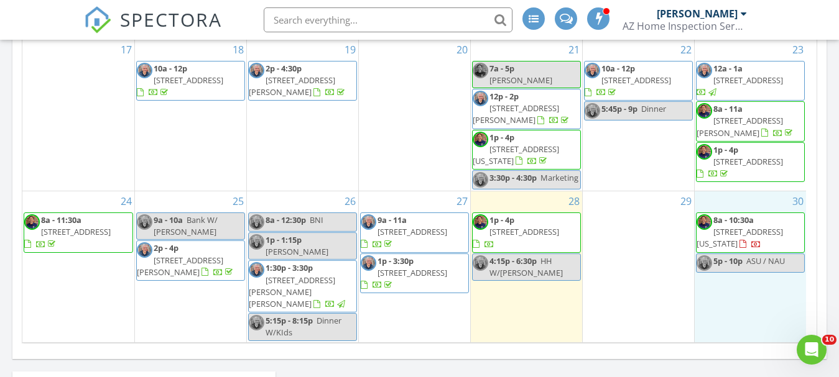
click at [727, 272] on div "30 8a - 10:30a [STREET_ADDRESS][US_STATE] 5p - 10p ASU / NAU" at bounding box center [751, 267] width 112 height 150
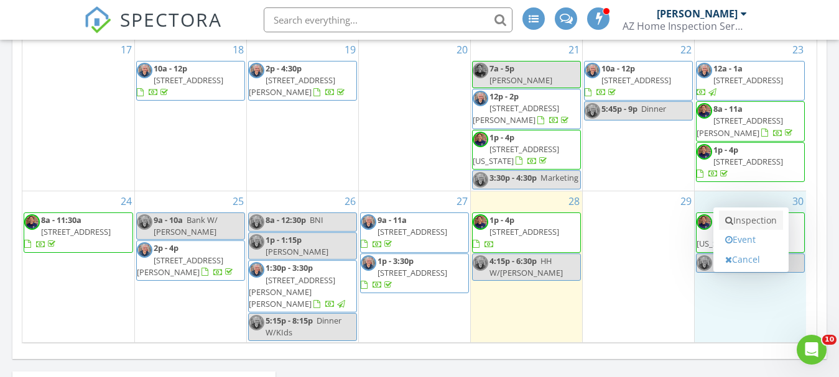
click at [746, 223] on link "Inspection" at bounding box center [751, 221] width 64 height 20
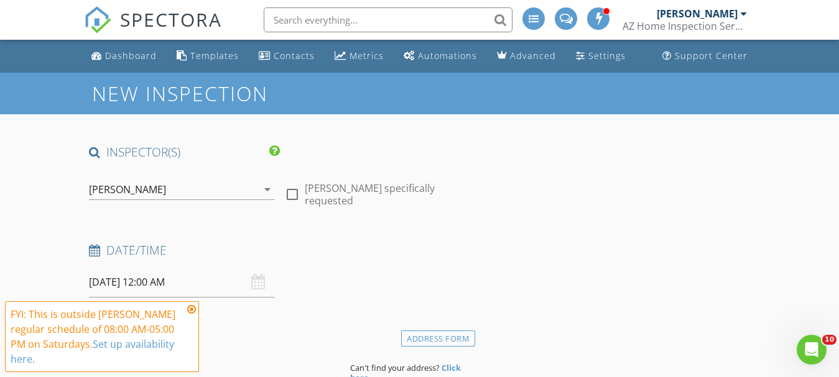
click at [267, 190] on icon "arrow_drop_down" at bounding box center [267, 189] width 15 height 15
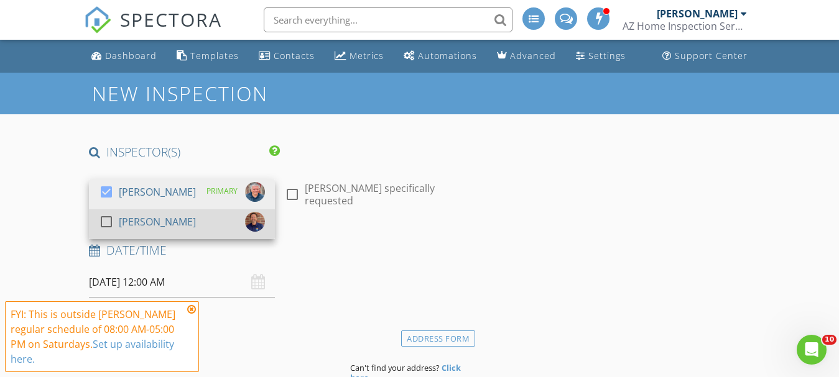
click at [117, 221] on div "check_box_outline_blank" at bounding box center [109, 222] width 20 height 15
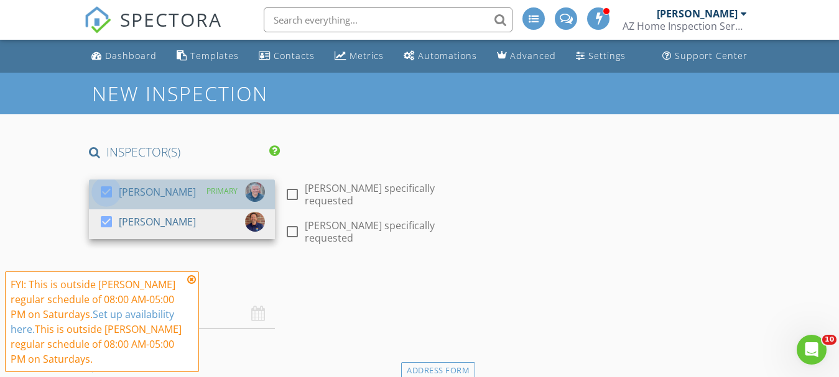
click at [109, 189] on div at bounding box center [106, 192] width 21 height 21
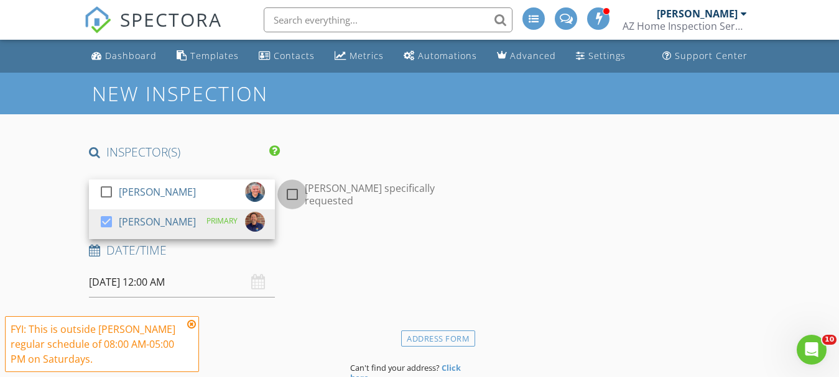
drag, startPoint x: 293, startPoint y: 188, endPoint x: 280, endPoint y: 206, distance: 21.8
click at [293, 190] on div at bounding box center [292, 194] width 21 height 21
checkbox input "true"
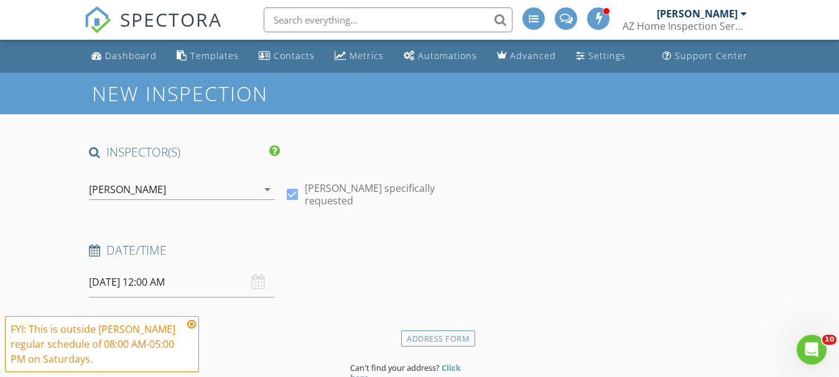
click at [113, 279] on input "08/30/2025 12:00 AM" at bounding box center [182, 282] width 186 height 30
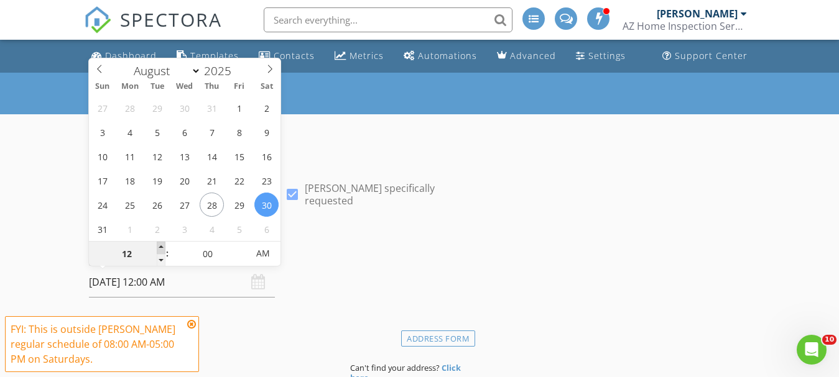
type input "01"
click at [162, 245] on span at bounding box center [161, 248] width 9 height 12
type input "08/30/2025 1:00 PM"
click at [267, 255] on span "AM" at bounding box center [263, 253] width 34 height 25
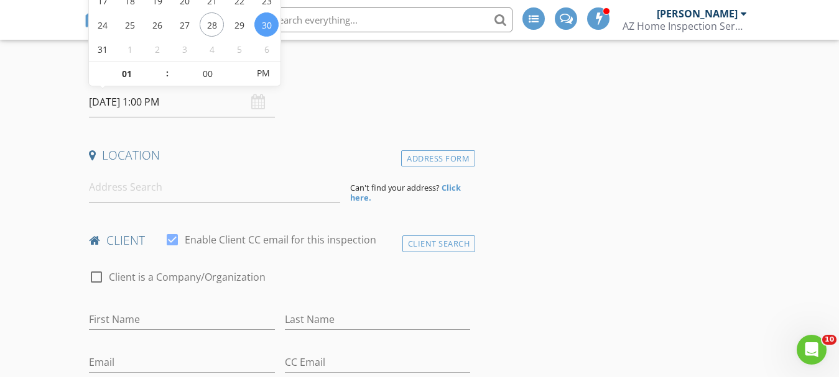
scroll to position [62, 0]
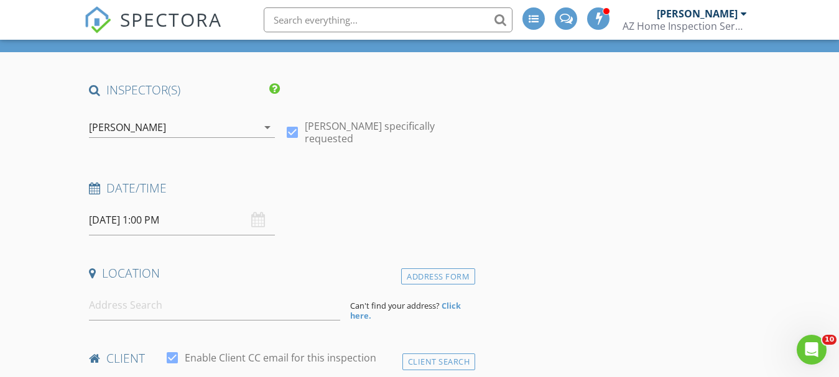
click at [315, 210] on div "Date/Time 08/30/2025 1:00 PM" at bounding box center [280, 207] width 392 height 55
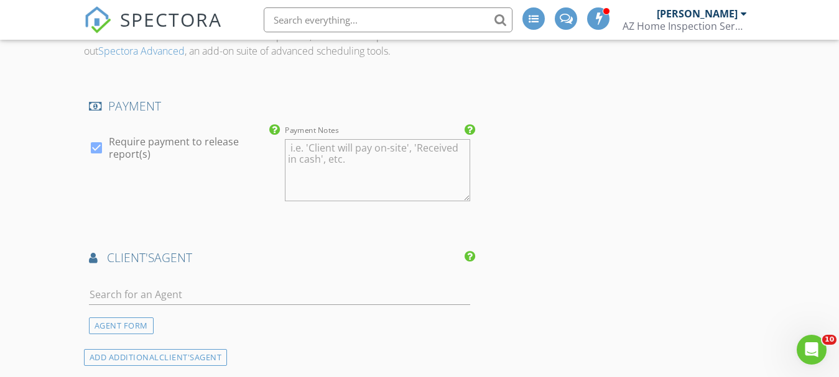
scroll to position [995, 0]
click at [165, 290] on input "text" at bounding box center [280, 294] width 382 height 21
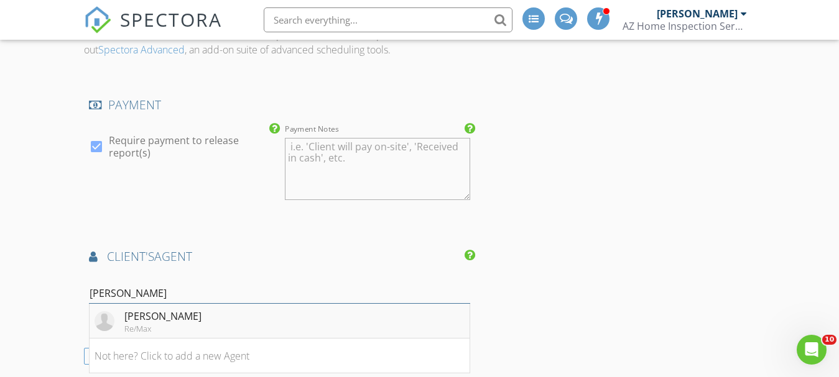
type input "bryan"
click at [172, 320] on div "Bryan McCoy" at bounding box center [162, 316] width 77 height 15
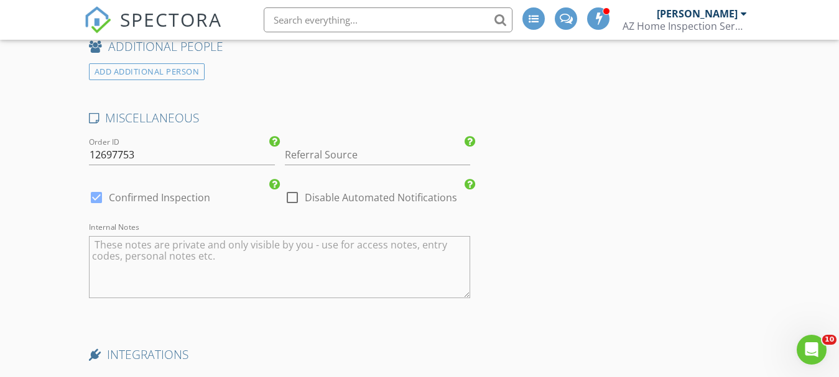
scroll to position [1865, 0]
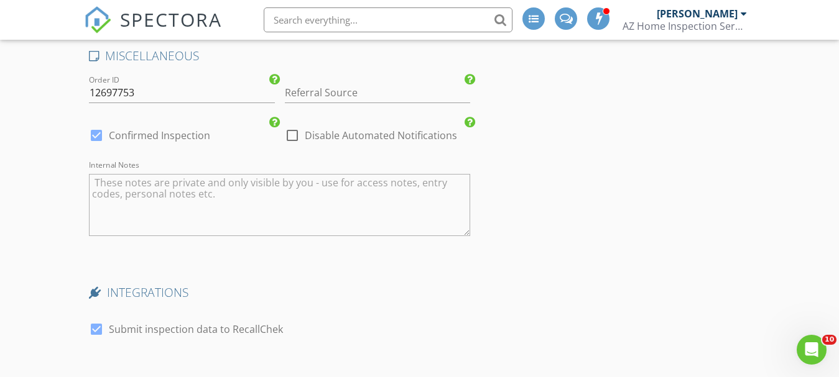
click at [98, 136] on div at bounding box center [96, 135] width 21 height 21
checkbox input "false"
checkbox input "true"
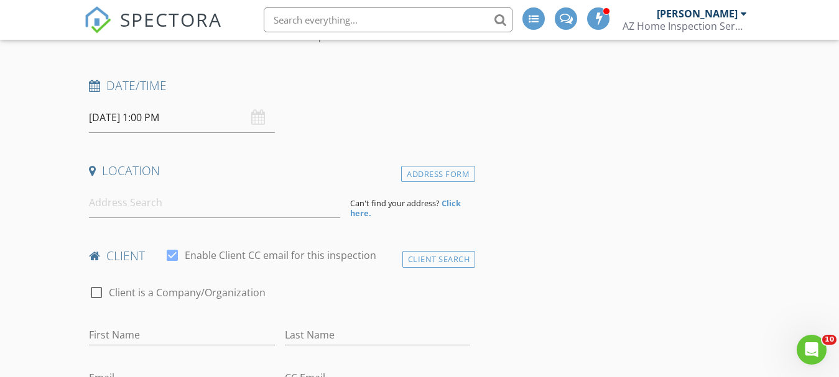
scroll to position [187, 0]
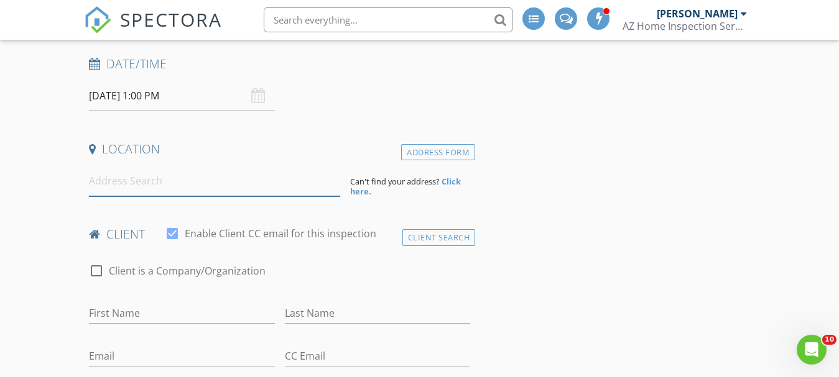
click at [129, 180] on input at bounding box center [214, 181] width 251 height 30
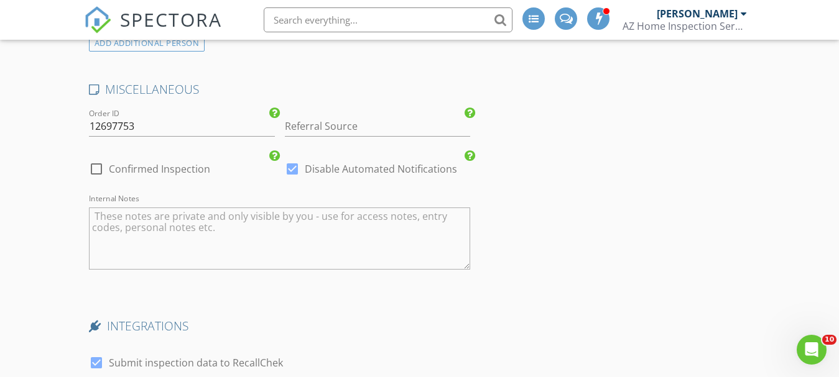
scroll to position [1741, 0]
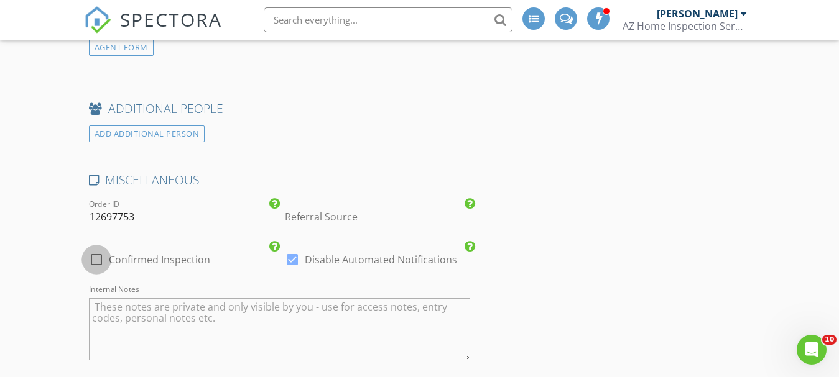
click at [91, 261] on div at bounding box center [96, 259] width 21 height 21
checkbox input "true"
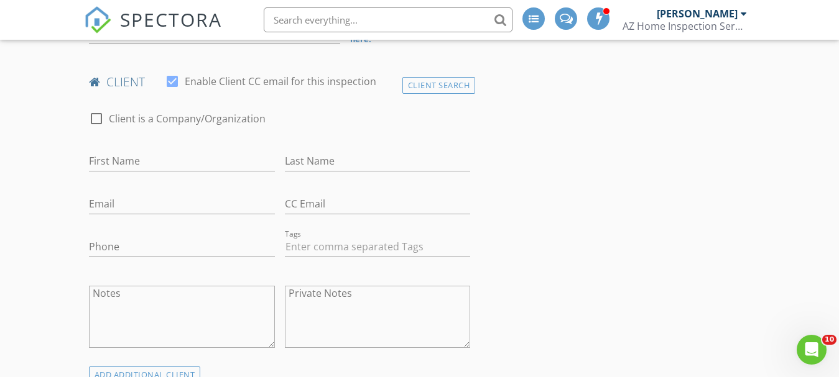
scroll to position [311, 0]
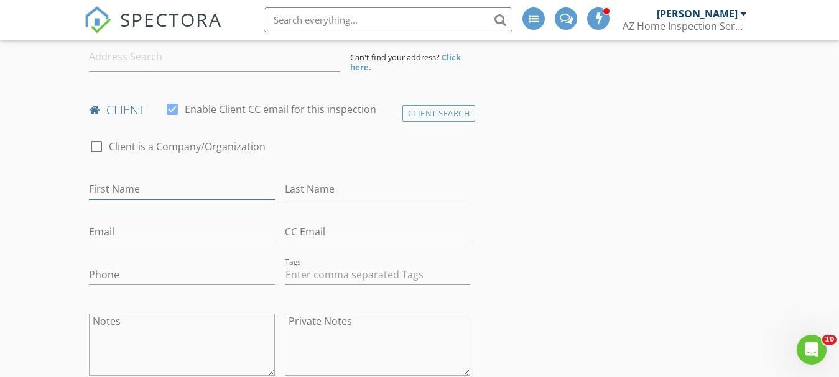
click at [170, 192] on input "First Name" at bounding box center [182, 189] width 186 height 21
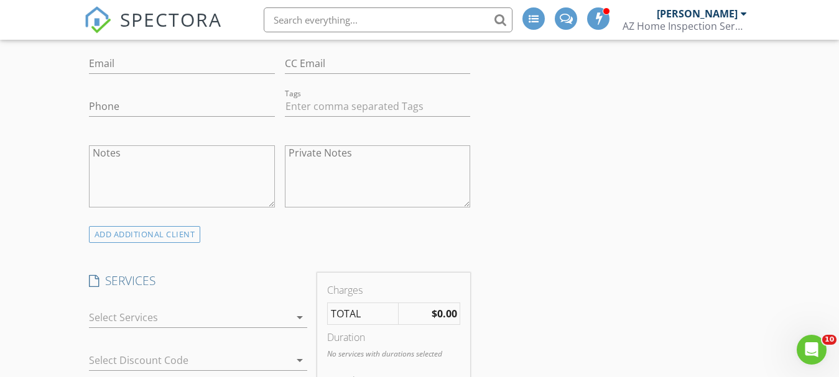
scroll to position [560, 0]
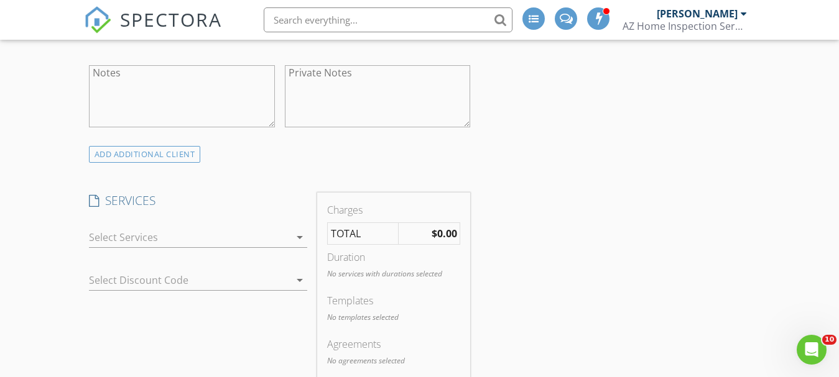
type input "Doug & Mary"
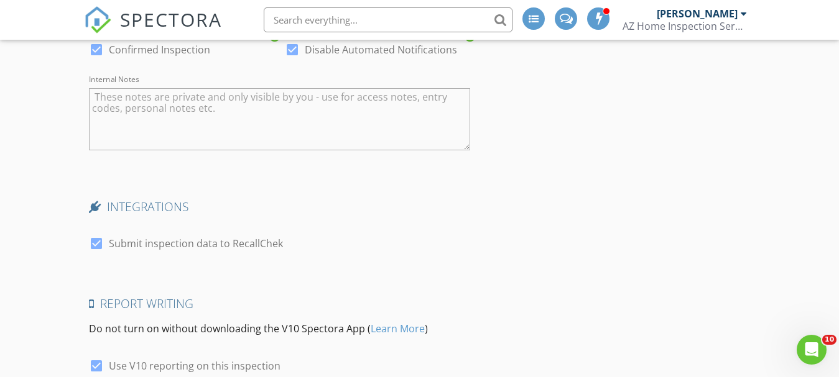
scroll to position [1865, 0]
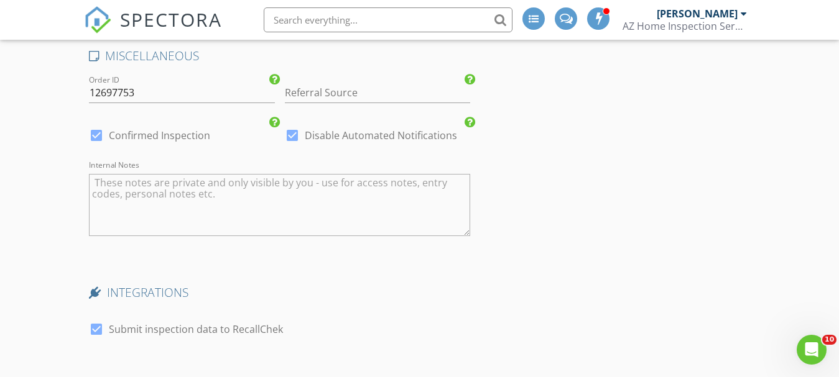
click at [96, 135] on div at bounding box center [96, 135] width 21 height 21
checkbox input "false"
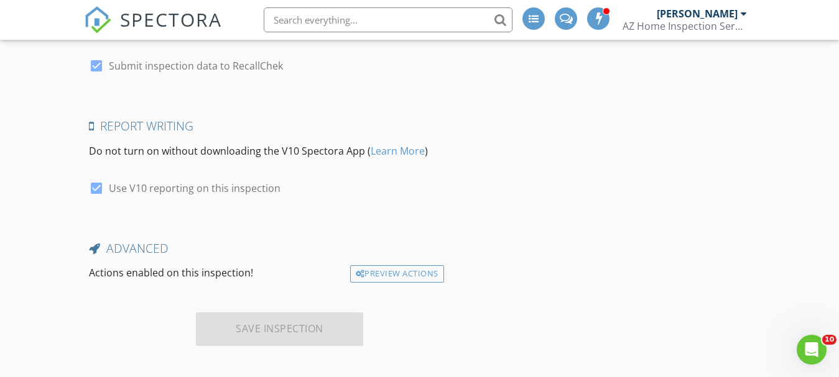
scroll to position [2137, 0]
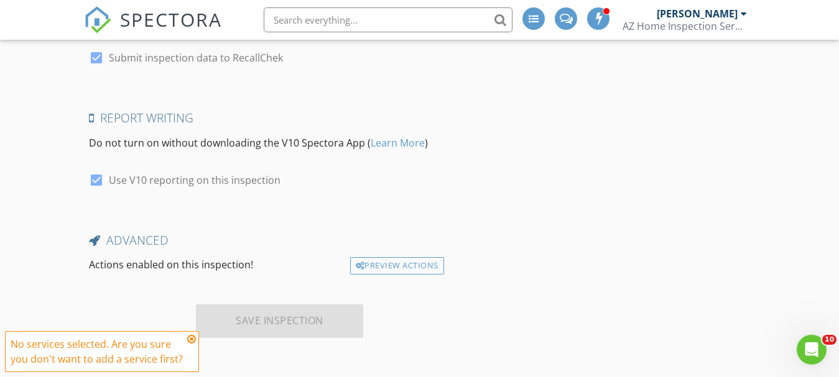
click at [255, 318] on div "Save Inspection" at bounding box center [279, 322] width 167 height 34
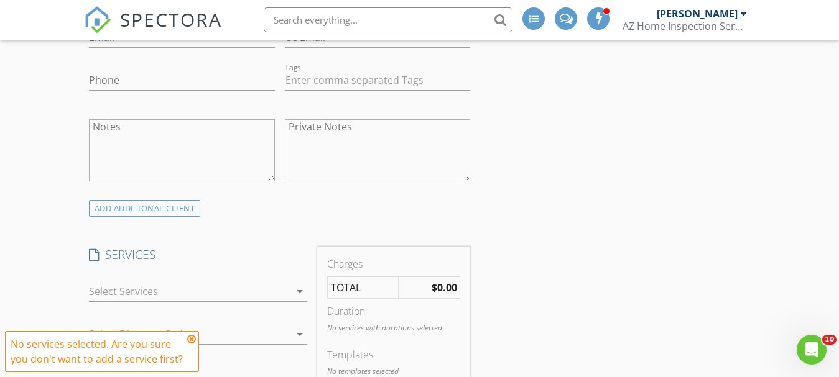
scroll to position [583, 0]
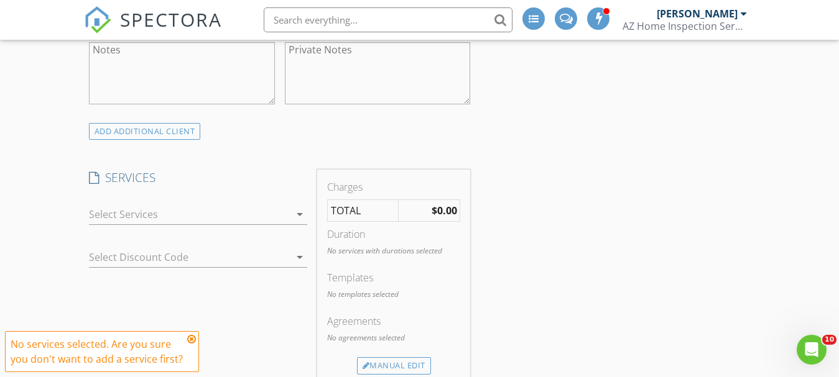
click at [194, 339] on icon at bounding box center [191, 340] width 9 height 10
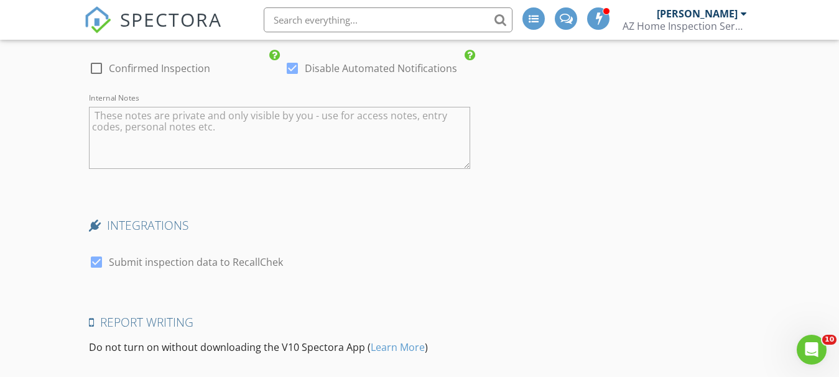
scroll to position [2137, 0]
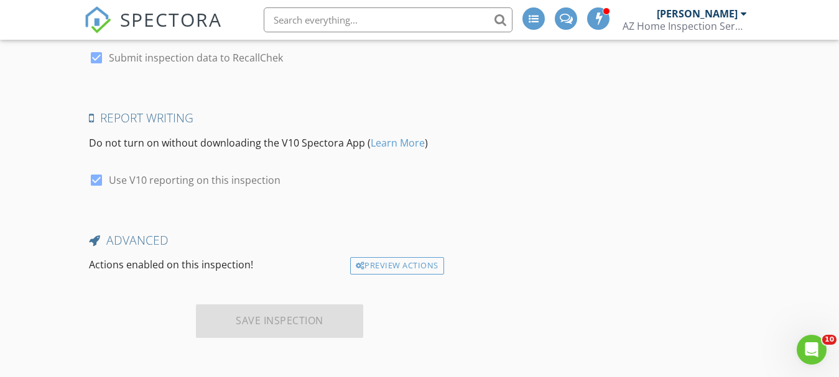
click at [300, 322] on div "Save Inspection" at bounding box center [279, 322] width 167 height 34
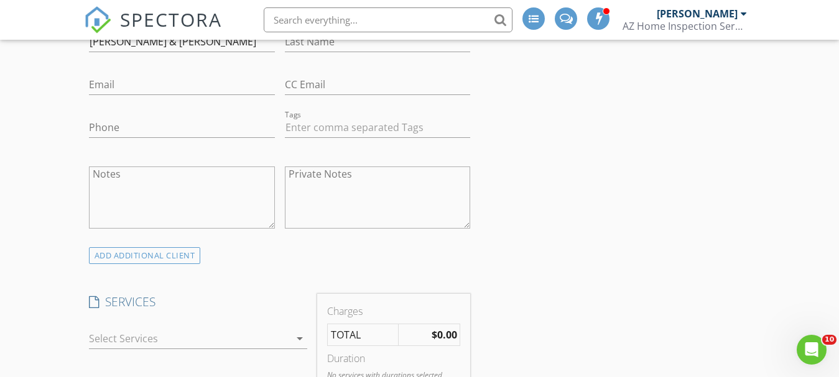
scroll to position [583, 0]
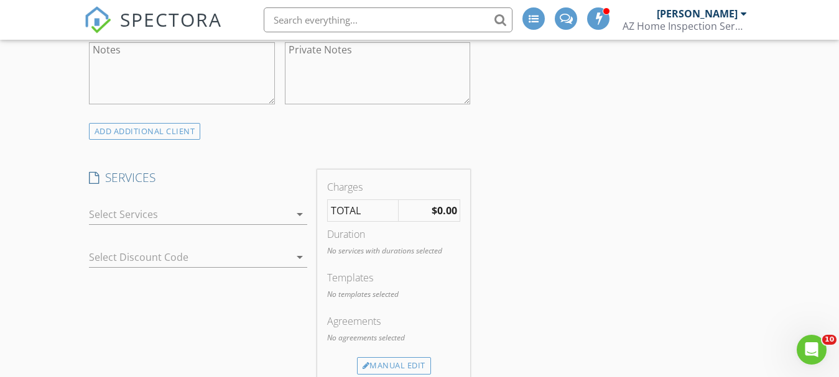
click at [221, 216] on div at bounding box center [189, 215] width 201 height 20
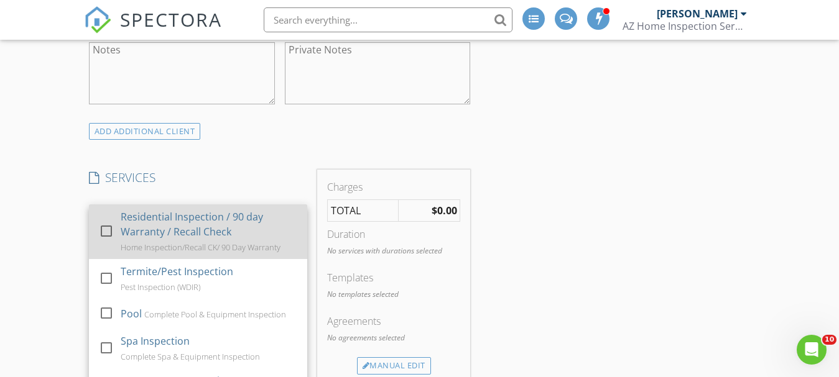
drag, startPoint x: 104, startPoint y: 227, endPoint x: 104, endPoint y: 237, distance: 9.9
click at [104, 228] on div at bounding box center [106, 231] width 21 height 21
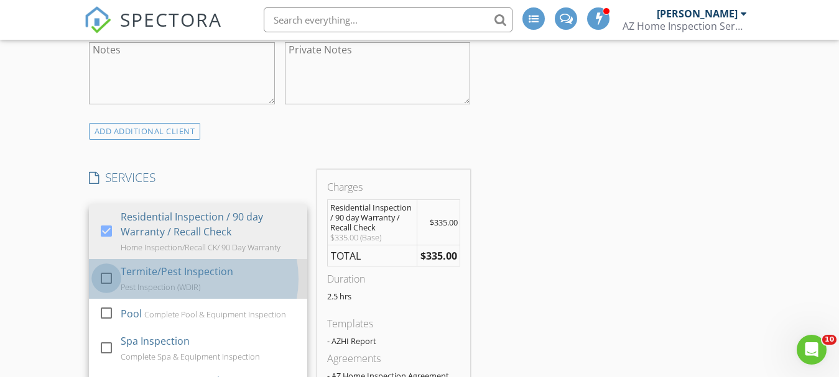
click at [106, 277] on div at bounding box center [106, 278] width 21 height 21
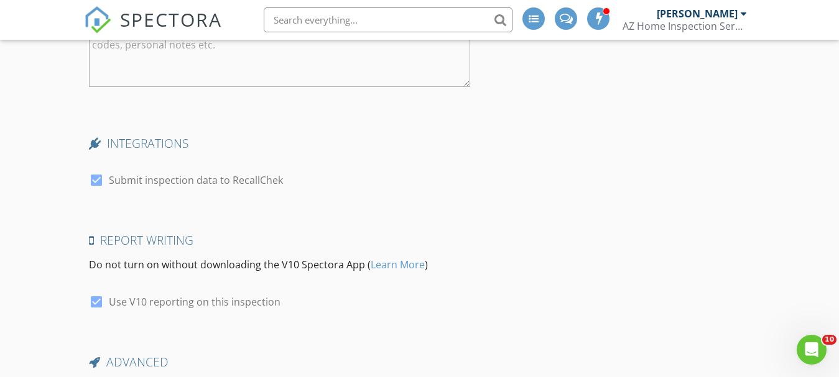
scroll to position [2211, 0]
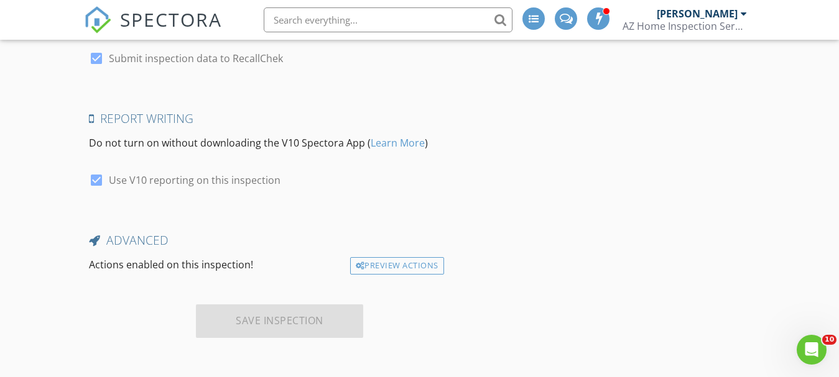
click at [254, 321] on div "Save Inspection" at bounding box center [279, 322] width 167 height 34
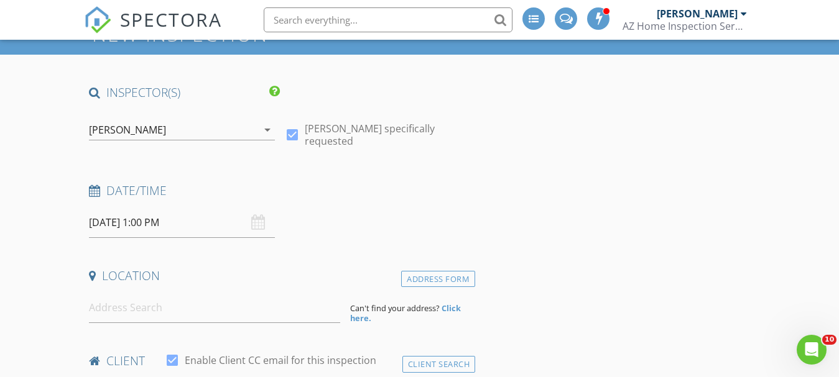
scroll to position [0, 0]
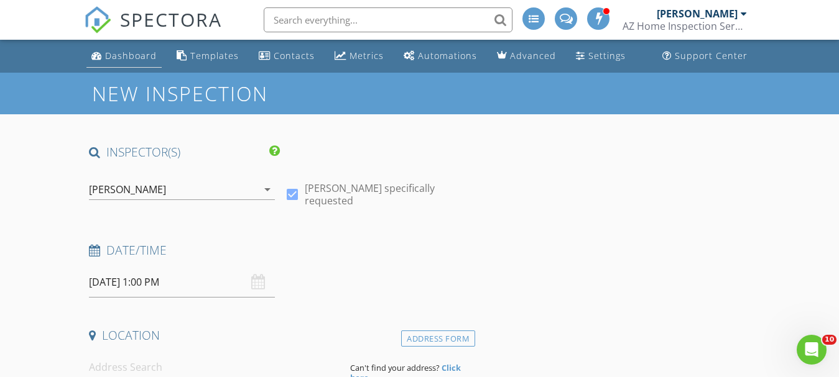
click at [105, 52] on div "Dashboard" at bounding box center [131, 56] width 52 height 12
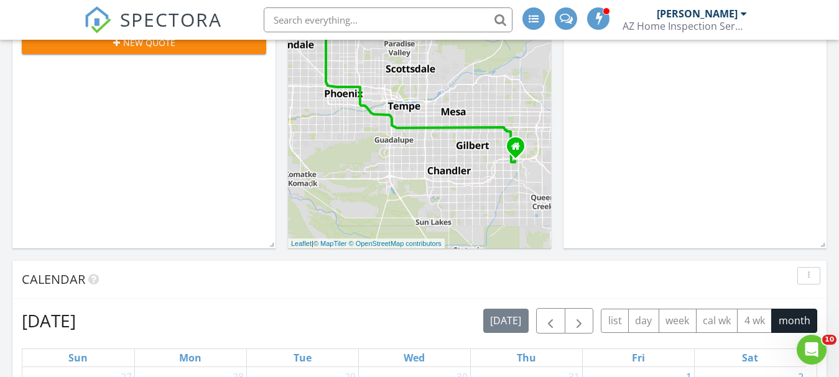
scroll to position [433, 0]
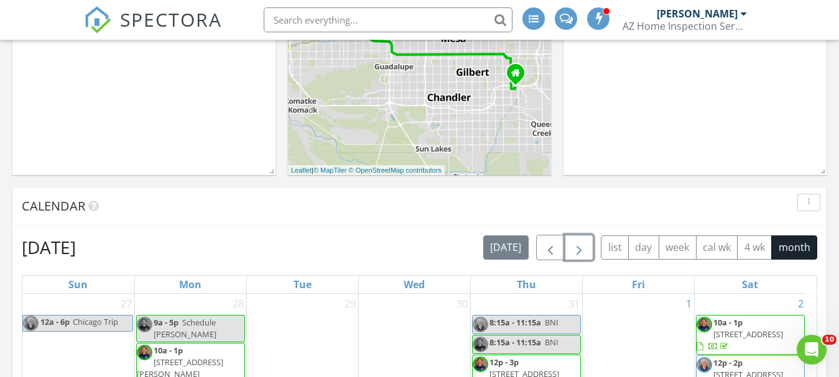
click at [581, 241] on span "button" at bounding box center [578, 248] width 15 height 15
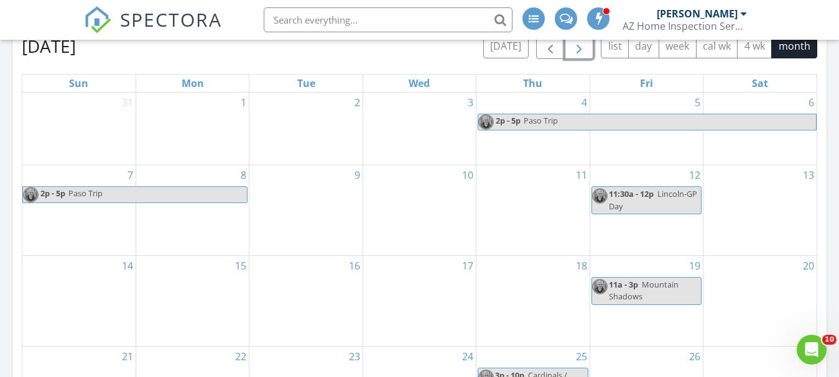
scroll to position [557, 0]
